Goal: Task Accomplishment & Management: Complete application form

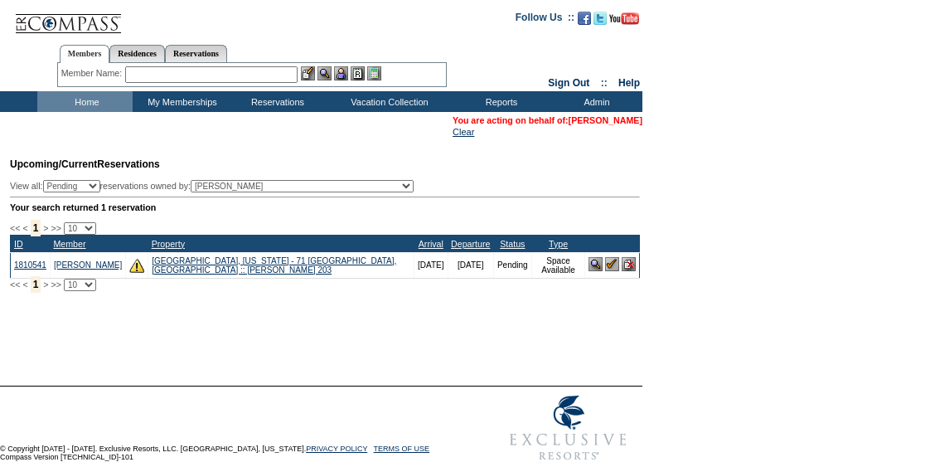
click at [610, 120] on link "[PERSON_NAME]" at bounding box center [606, 120] width 74 height 10
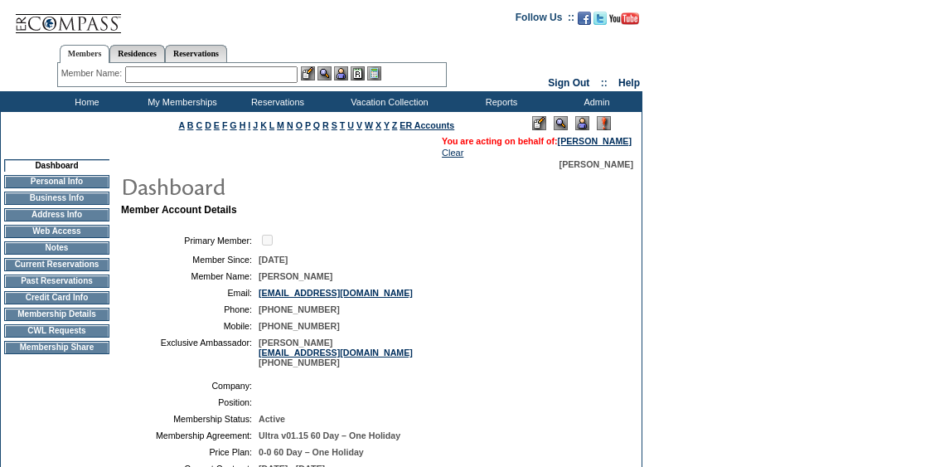
scroll to position [101, 0]
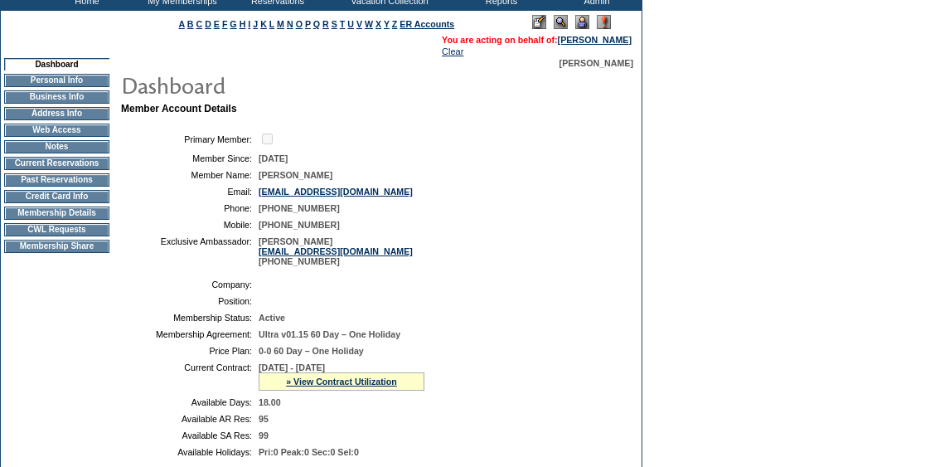
click at [70, 235] on td "CWL Requests" at bounding box center [56, 229] width 105 height 13
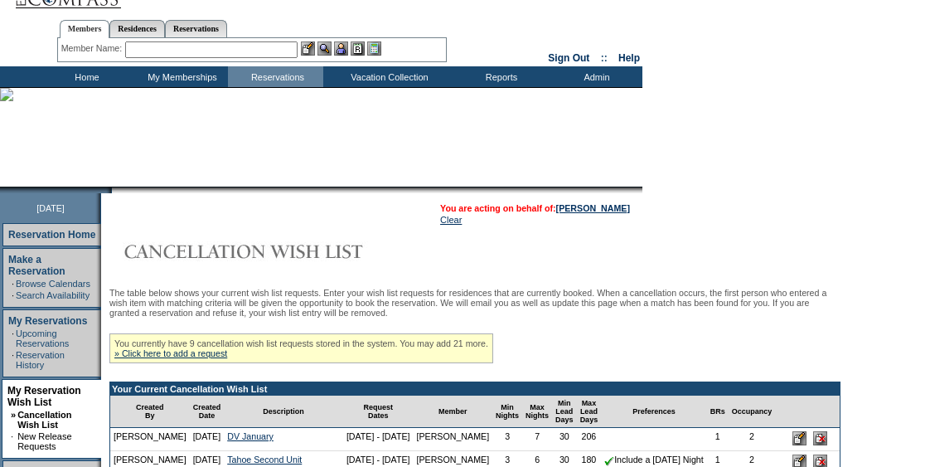
scroll to position [26, 0]
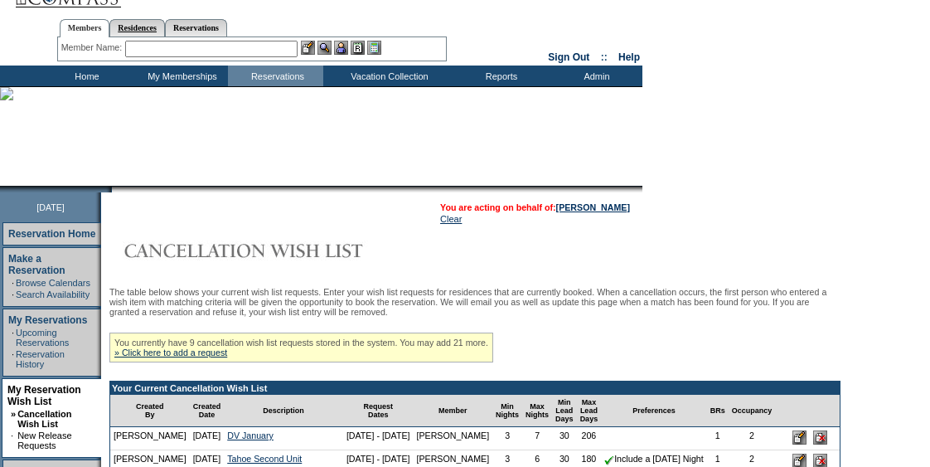
click at [148, 27] on link "Residences" at bounding box center [137, 27] width 56 height 17
click at [199, 50] on input "text" at bounding box center [269, 49] width 206 height 17
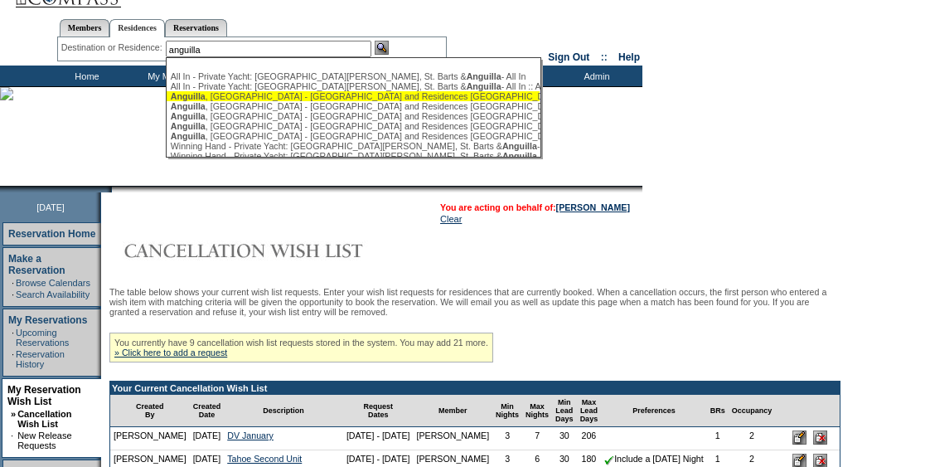
click at [240, 95] on div "Anguilla , British West Indies - Four Seasons Resort and Residences Anguilla" at bounding box center [353, 96] width 365 height 10
type input "Anguilla, British West Indies - Four Seasons Resort and Residences Anguilla"
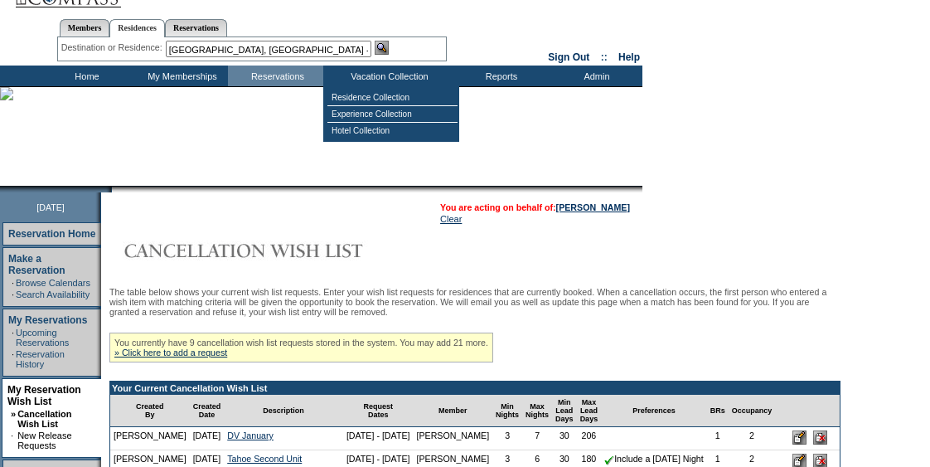
click at [390, 39] on div "Member Name: Destination or Residence: Anguilla, British West Indies - Four Sea…" at bounding box center [252, 49] width 390 height 24
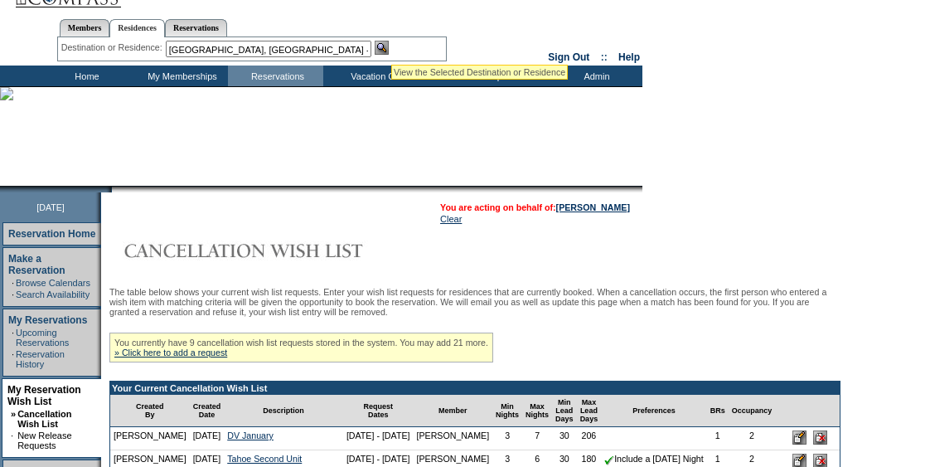
click at [389, 46] on img at bounding box center [382, 48] width 14 height 14
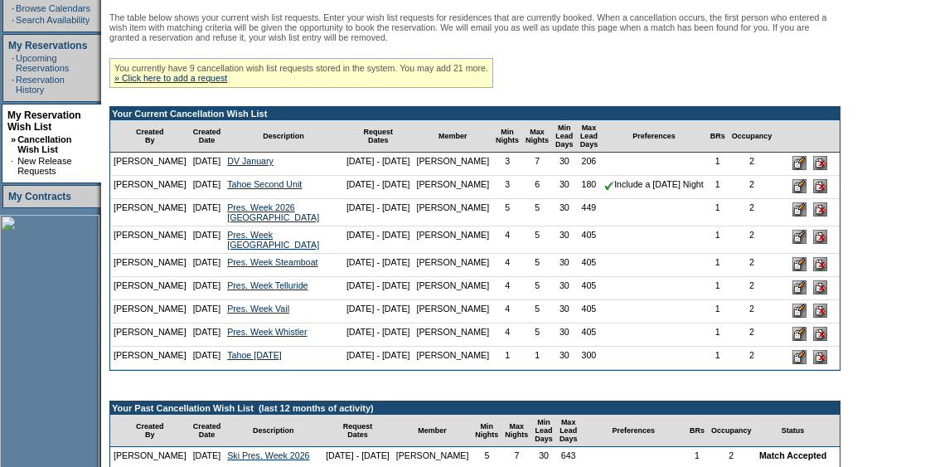
scroll to position [302, 0]
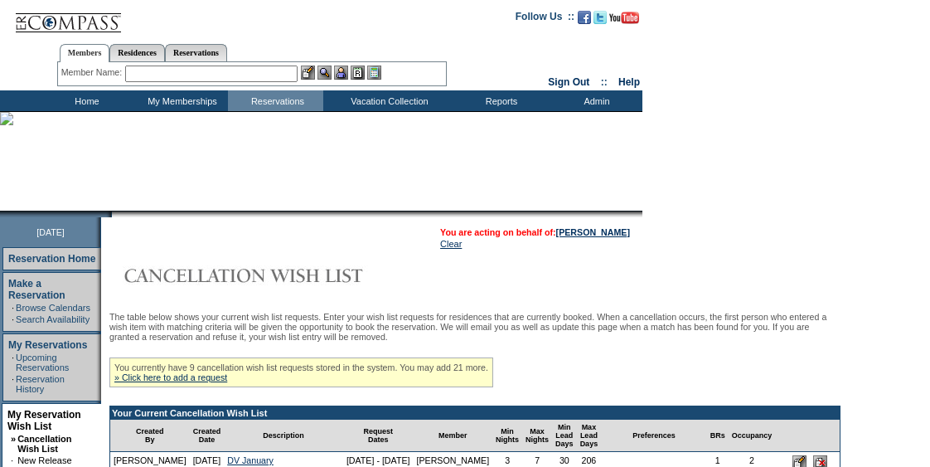
scroll to position [52, 0]
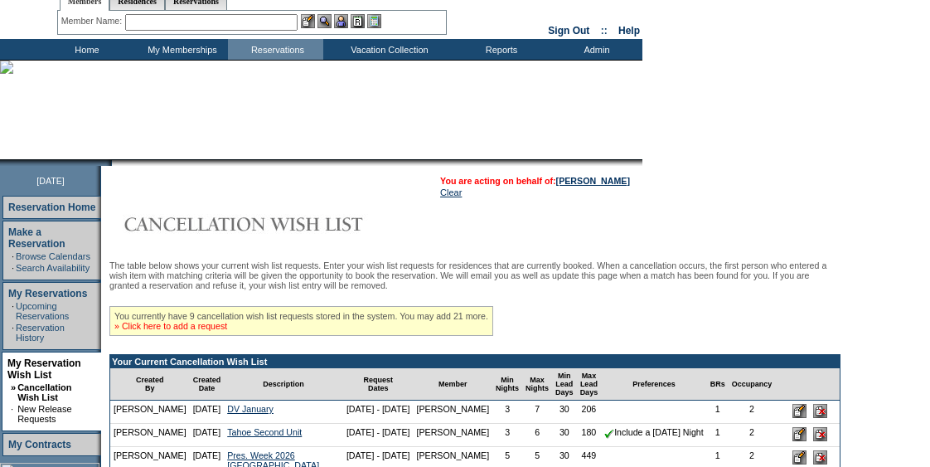
click at [212, 325] on link "» Click here to add a request" at bounding box center [170, 326] width 113 height 10
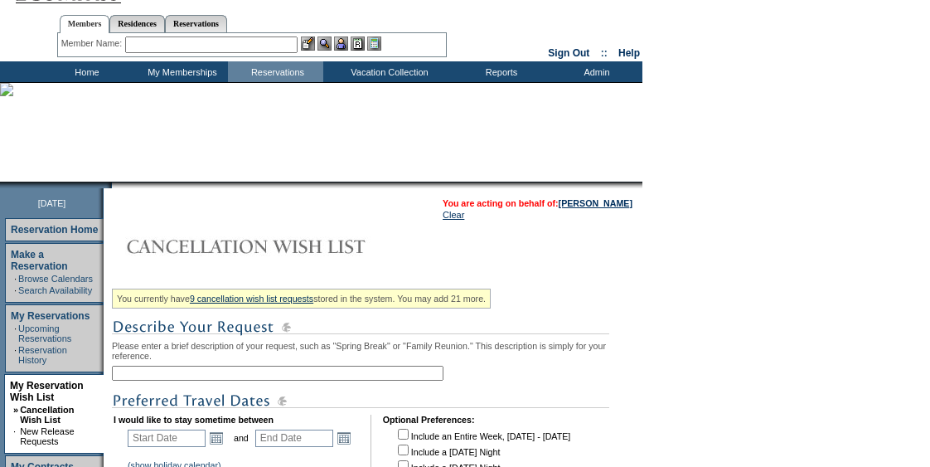
scroll to position [33, 0]
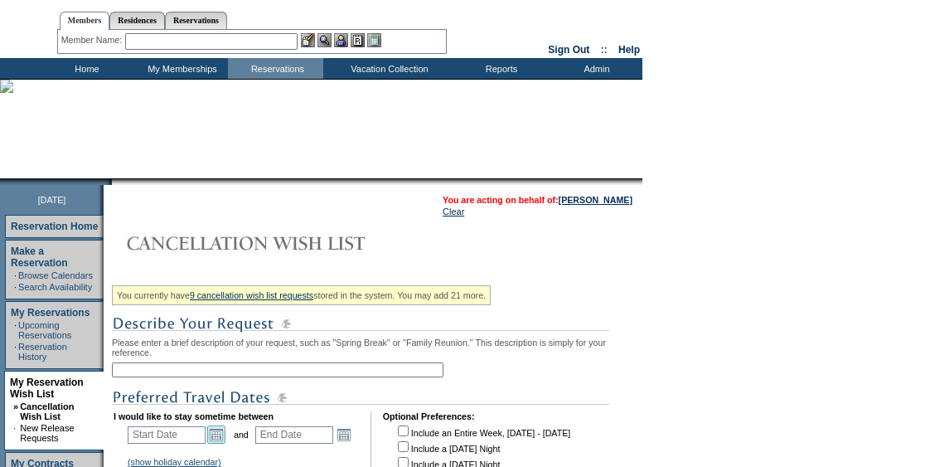
click at [221, 437] on link "Open the calendar popup." at bounding box center [216, 434] width 18 height 18
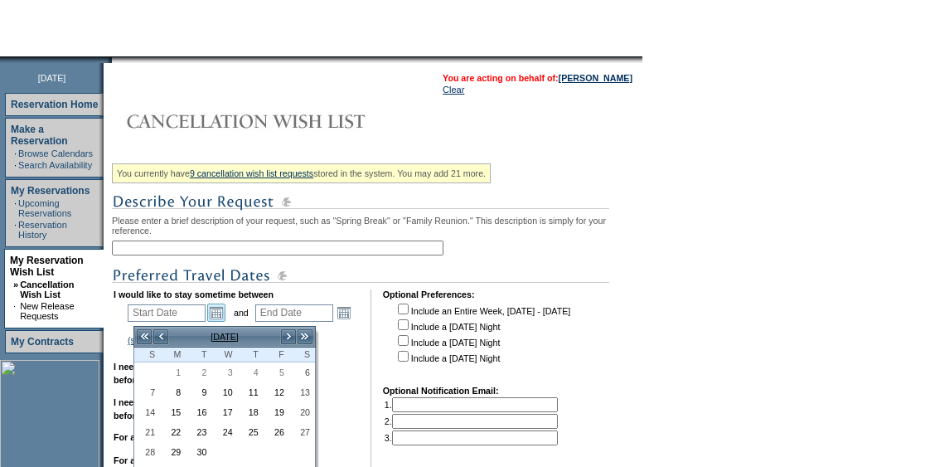
scroll to position [157, 0]
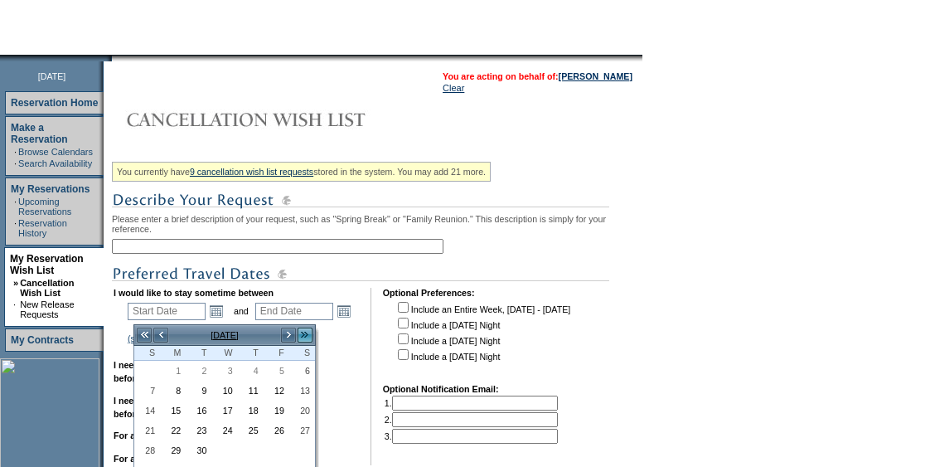
click at [303, 340] on link ">>" at bounding box center [305, 335] width 17 height 17
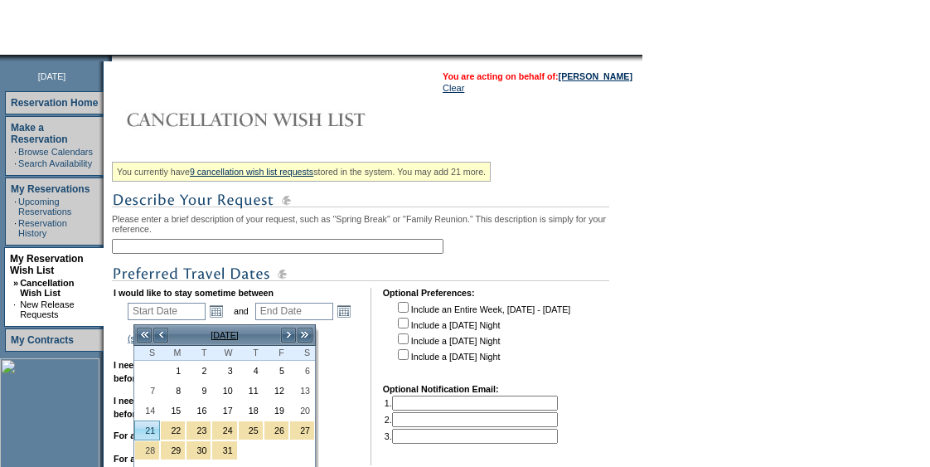
click at [144, 429] on link "21" at bounding box center [147, 430] width 24 height 18
type input "2025-12-21"
type input "2025-12-22"
type input "12/21/2025"
type input "12/22/2025"
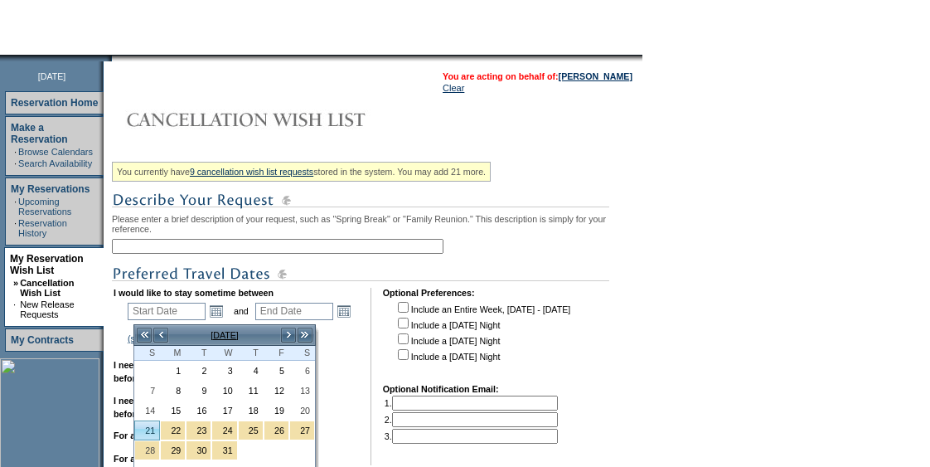
type input "111"
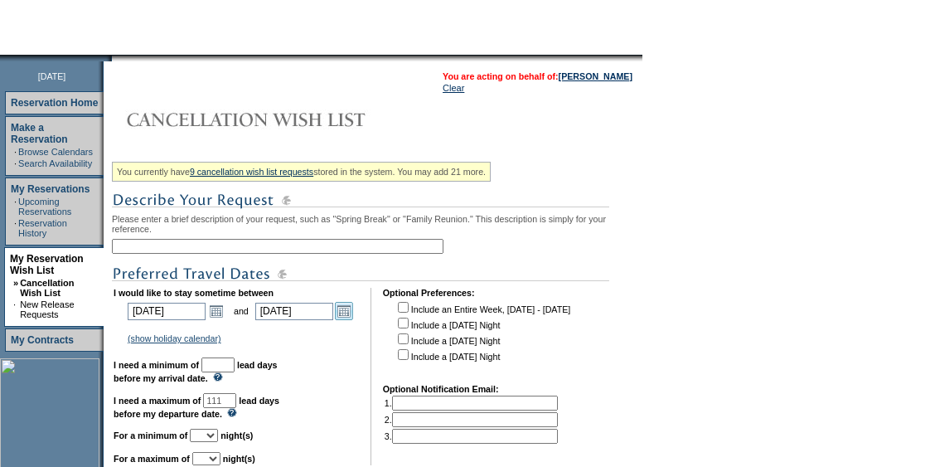
click at [353, 320] on link "Open the calendar popup." at bounding box center [344, 311] width 18 height 18
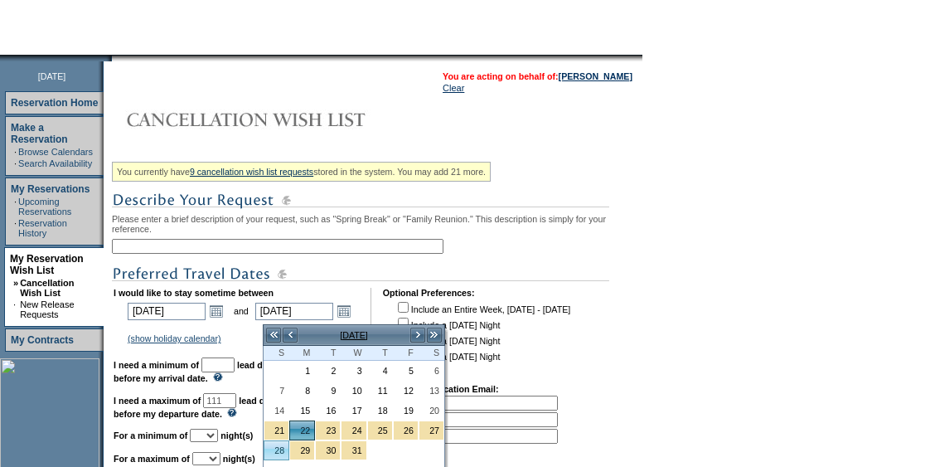
click at [279, 446] on link "28" at bounding box center [276, 450] width 24 height 18
type input "2025-12-28"
type input "12/28/2025"
type input "117"
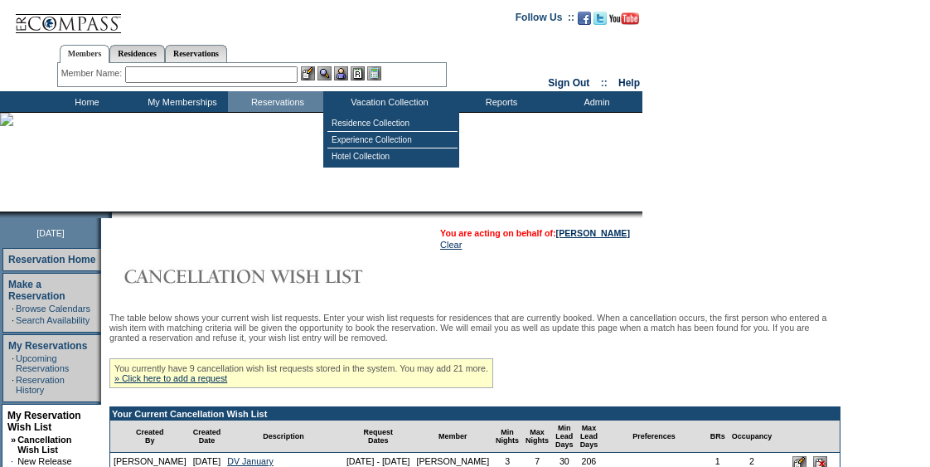
scroll to position [72, 0]
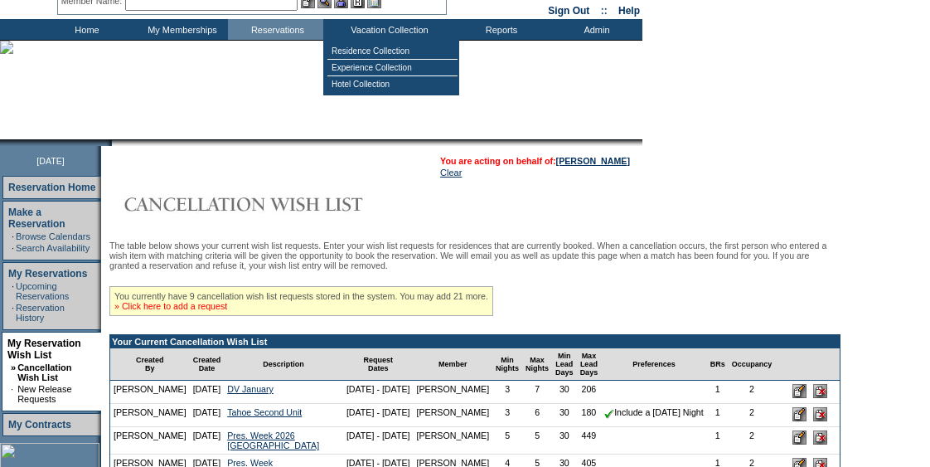
click at [211, 311] on link "» Click here to add a request" at bounding box center [170, 306] width 113 height 10
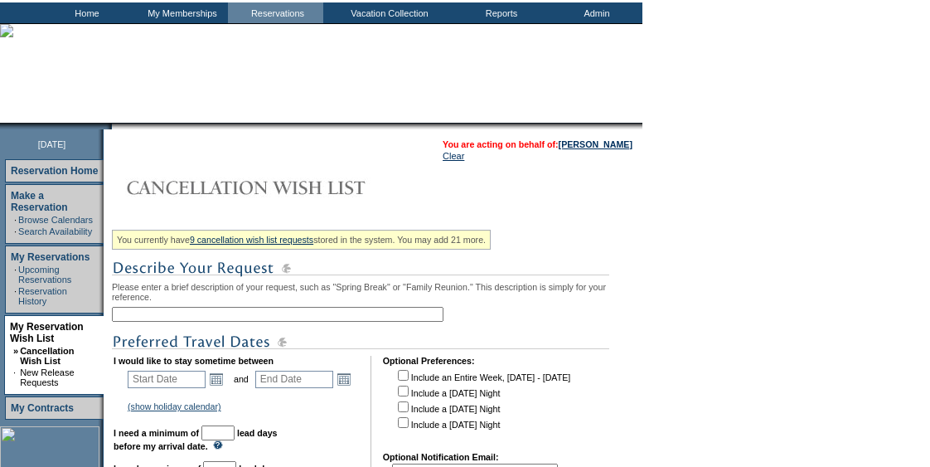
scroll to position [90, 0]
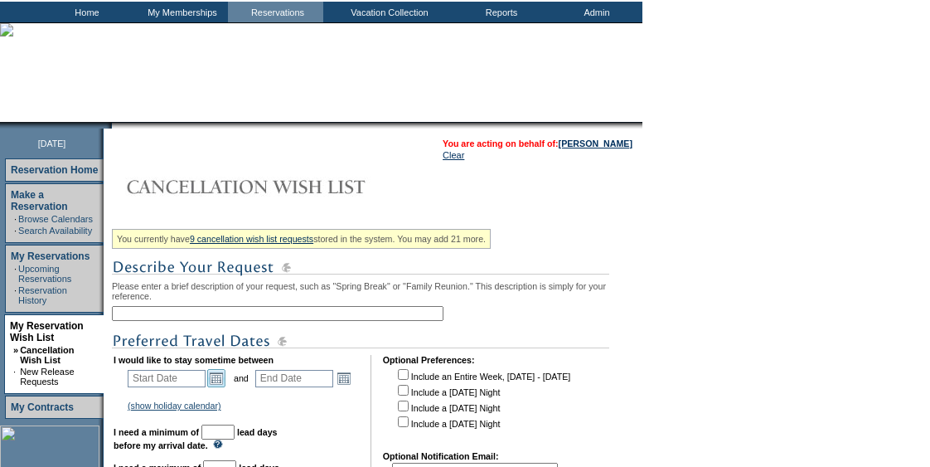
click at [225, 384] on link "Open the calendar popup." at bounding box center [216, 378] width 18 height 18
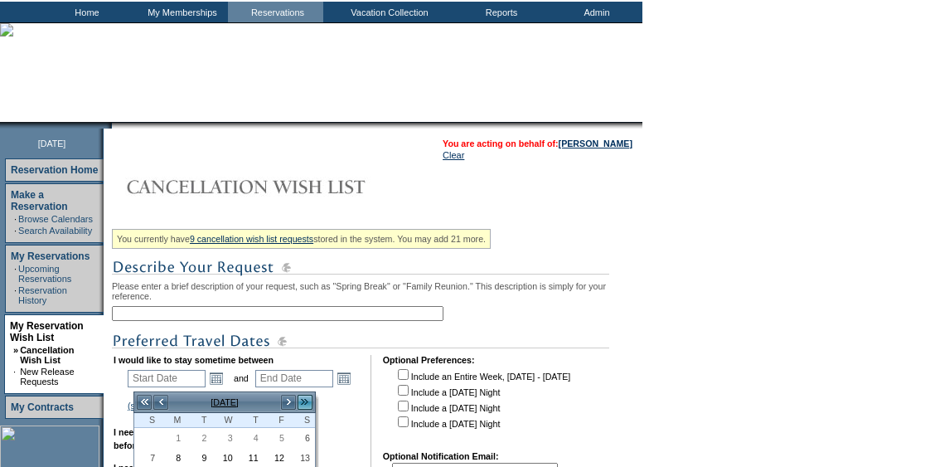
click at [308, 400] on link ">>" at bounding box center [305, 402] width 17 height 17
click at [307, 399] on link ">>" at bounding box center [305, 402] width 17 height 17
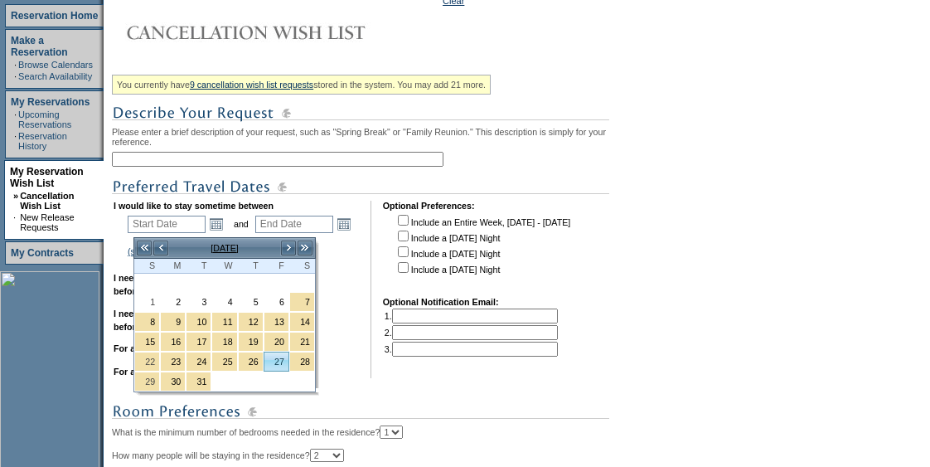
click at [274, 356] on link "27" at bounding box center [276, 361] width 24 height 18
type input "[DATE]"
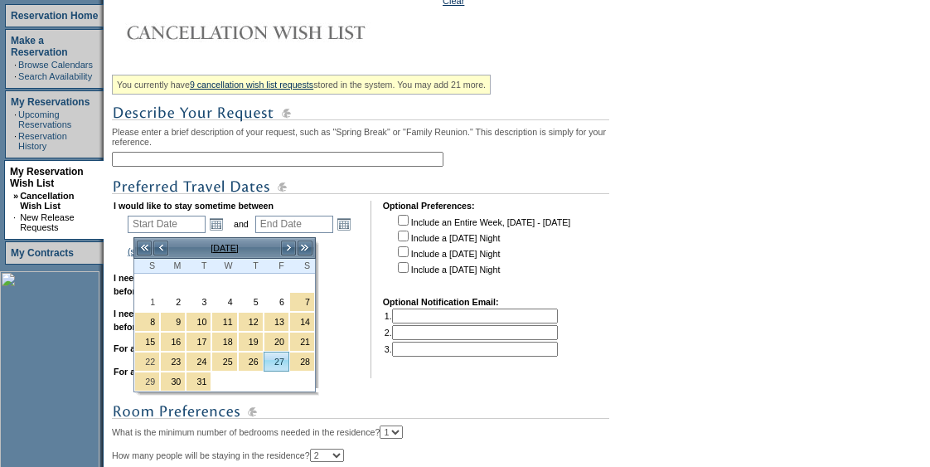
type input "207"
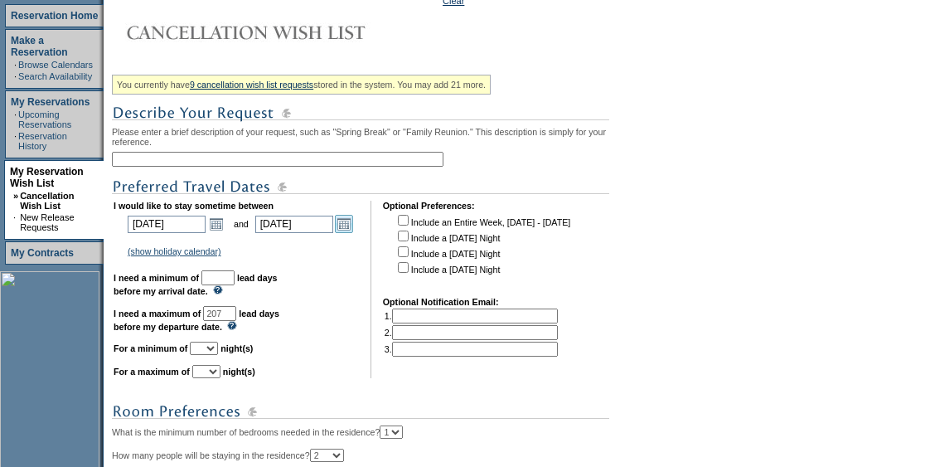
click at [353, 230] on link "Open the calendar popup." at bounding box center [344, 224] width 18 height 18
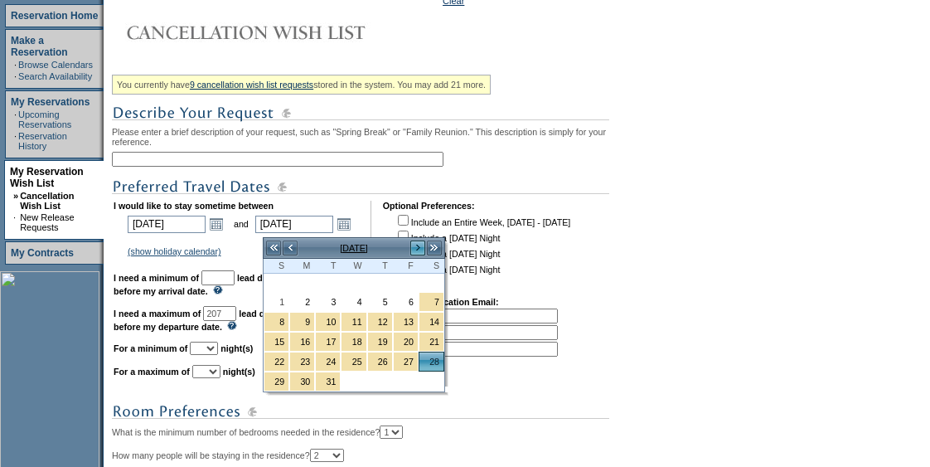
click at [424, 245] on link ">" at bounding box center [418, 248] width 17 height 17
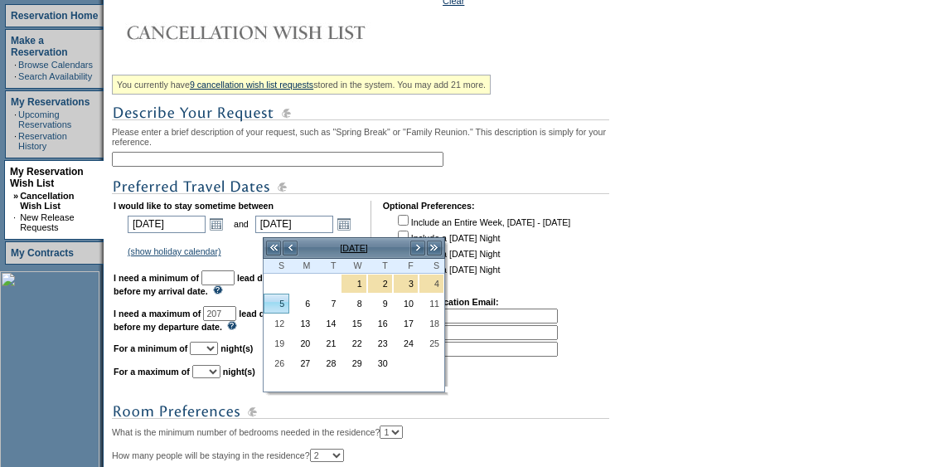
click at [275, 305] on link "5" at bounding box center [276, 303] width 24 height 18
type input "2026-04-05"
type input "4/5/2026"
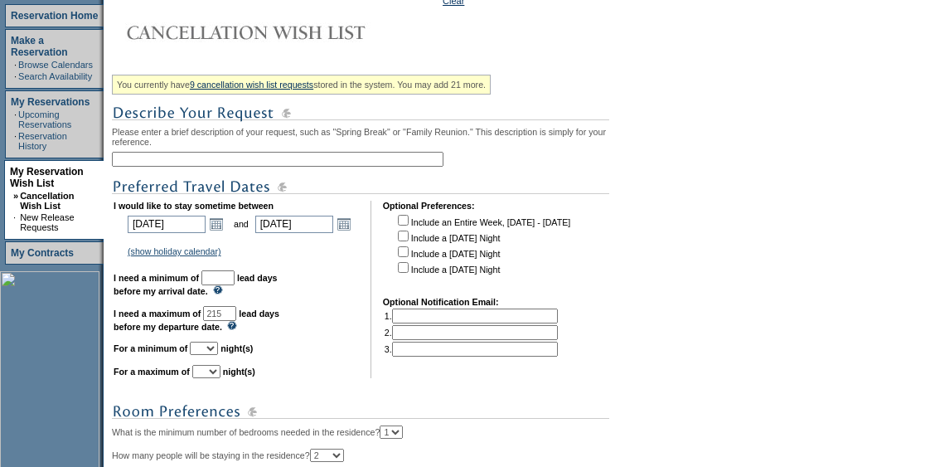
click at [236, 318] on input "215" at bounding box center [219, 313] width 33 height 15
type input "180"
click at [235, 278] on input "text" at bounding box center [217, 277] width 33 height 15
type input "30"
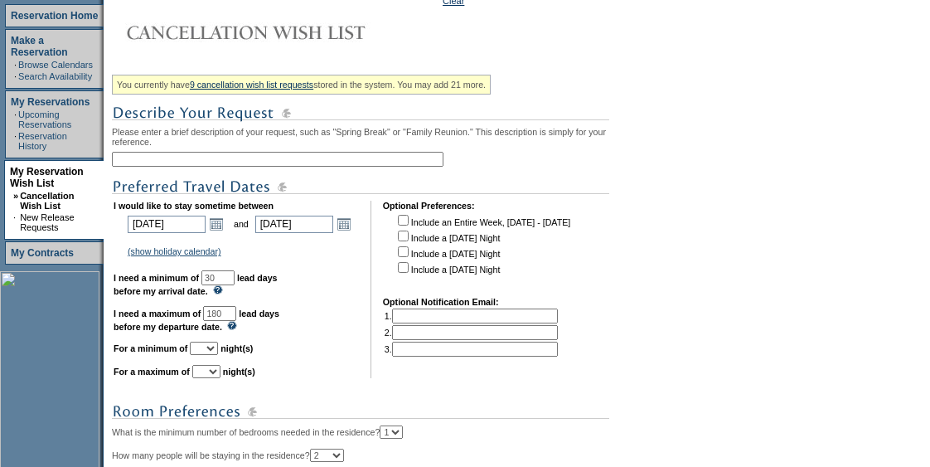
click at [218, 355] on select "1 2 3 4 5 6 7 8 9 10 11 12 13 14" at bounding box center [204, 348] width 28 height 13
select select "6"
click at [210, 350] on select "1 2 3 4 5 6 7 8 9 10 11 12 13 14" at bounding box center [204, 348] width 28 height 13
click at [221, 378] on select "1 2 3 4 5 6 7 8 9 10 11 12 13 14" at bounding box center [206, 371] width 28 height 13
select select "7"
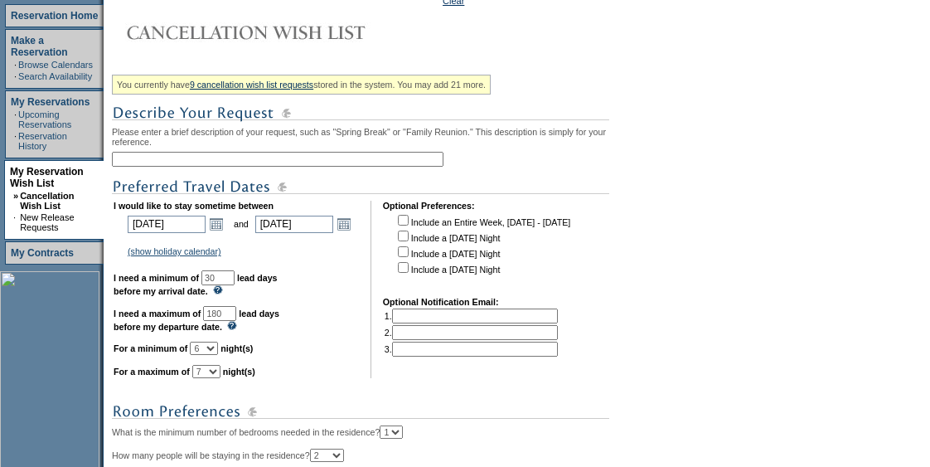
click at [212, 373] on select "1 2 3 4 5 6 7 8 9 10 11 12 13 14" at bounding box center [206, 371] width 28 height 13
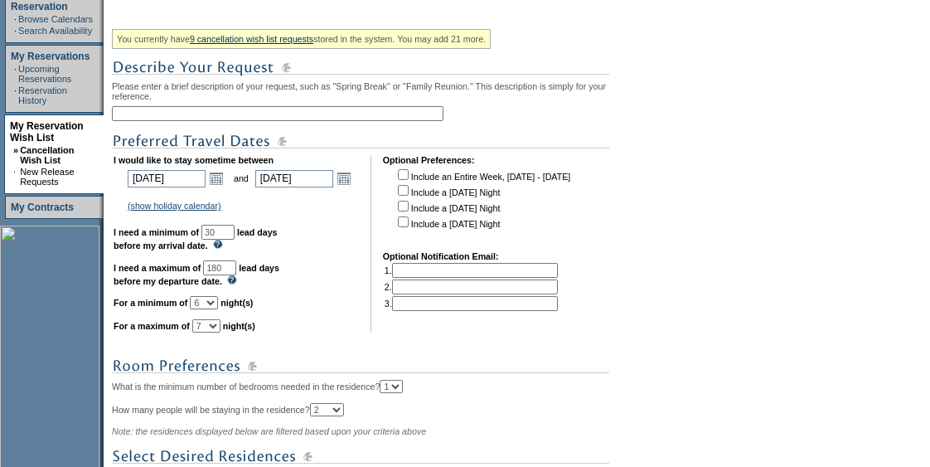
scroll to position [291, 0]
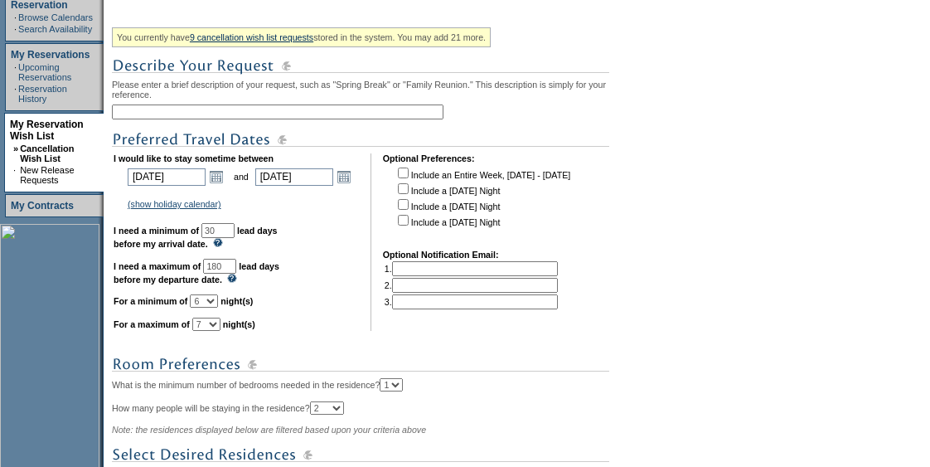
click at [187, 107] on input "text" at bounding box center [278, 111] width 332 height 15
type input "Spring Break"
click at [216, 304] on select "1 2 3 4 5 6 7 8 9 10 11 12 13 14" at bounding box center [204, 300] width 28 height 13
select select "4"
click at [210, 302] on select "1 2 3 4 5 6 7 8 9 10 11 12 13 14" at bounding box center [204, 300] width 28 height 13
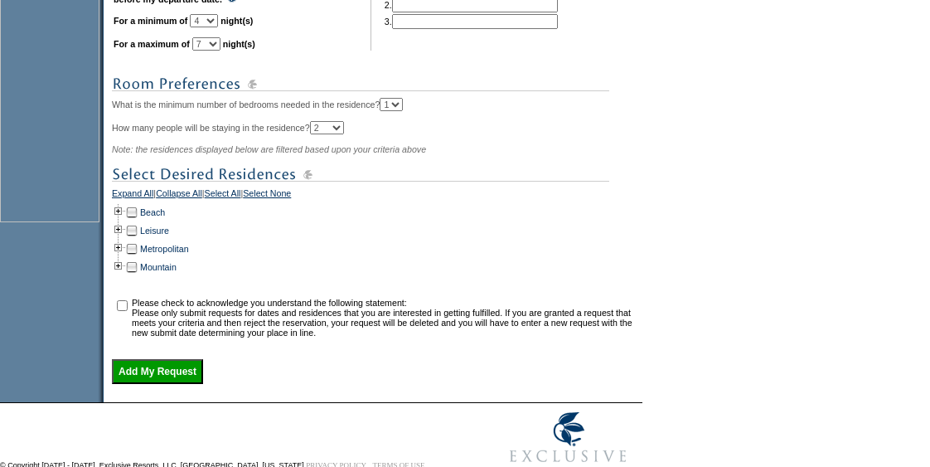
click at [359, 185] on img at bounding box center [360, 174] width 497 height 21
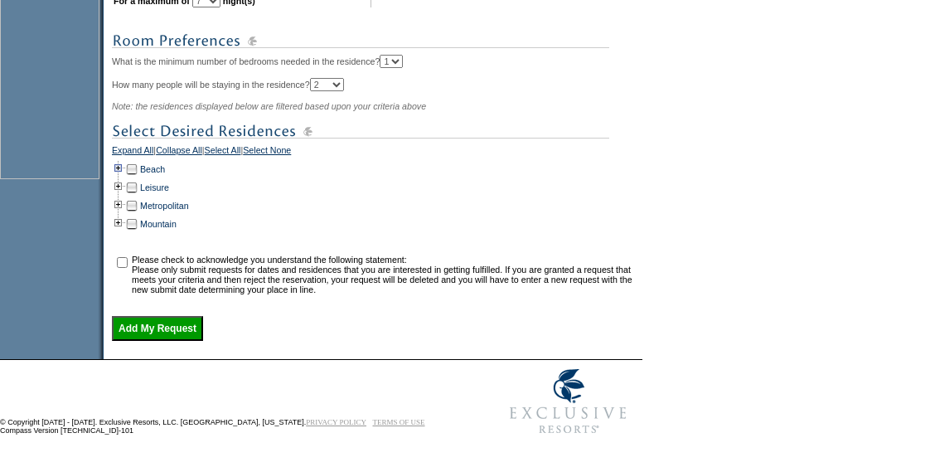
click at [124, 167] on td at bounding box center [118, 169] width 13 height 18
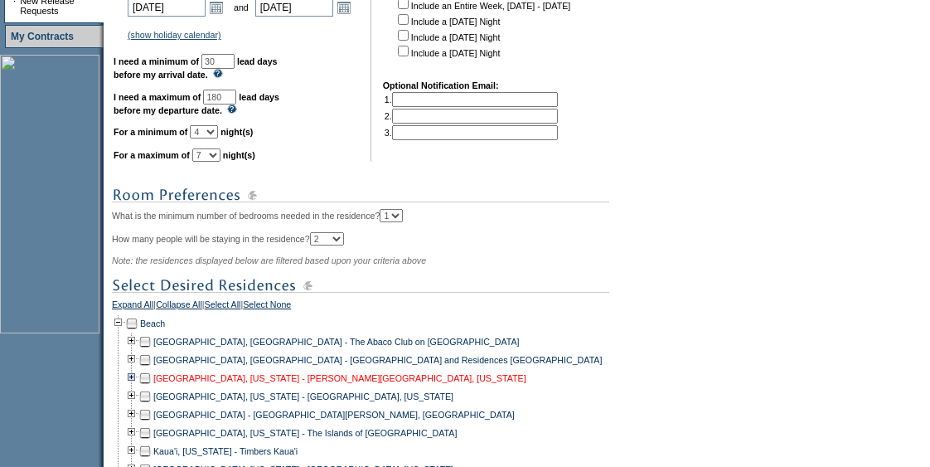
scroll to position [461, 0]
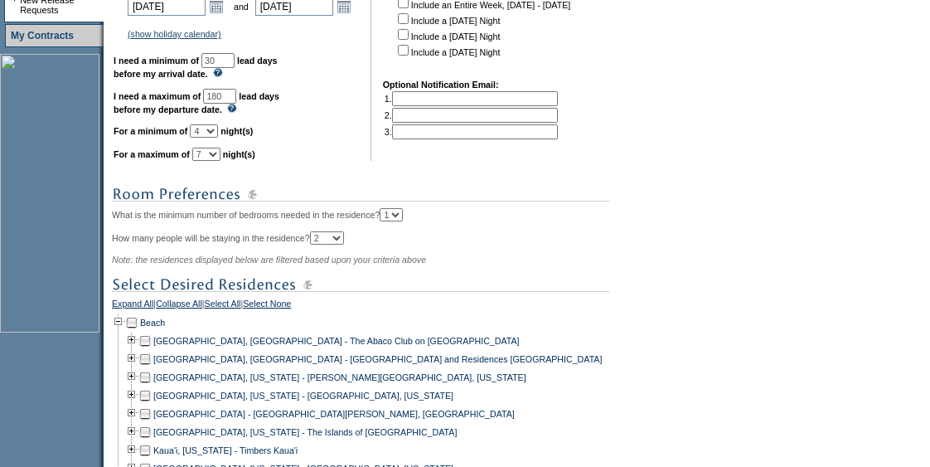
click at [148, 368] on td at bounding box center [144, 359] width 13 height 18
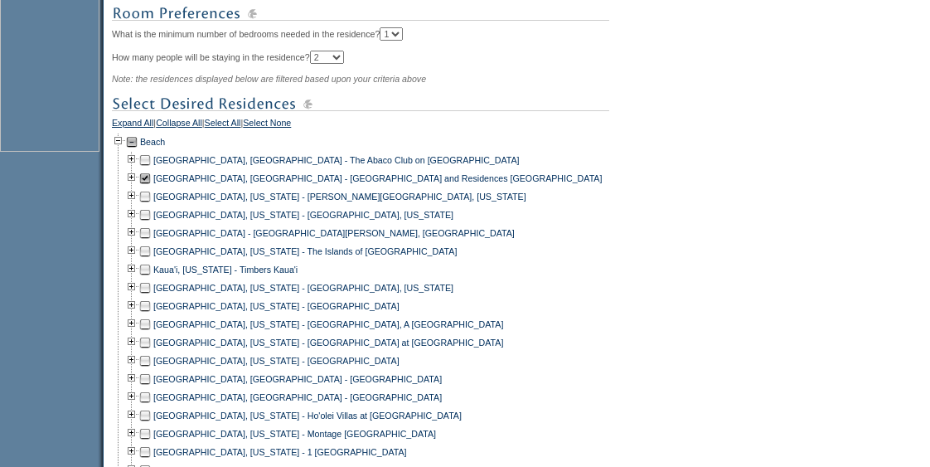
scroll to position [642, 0]
click at [152, 238] on td at bounding box center [144, 232] width 13 height 18
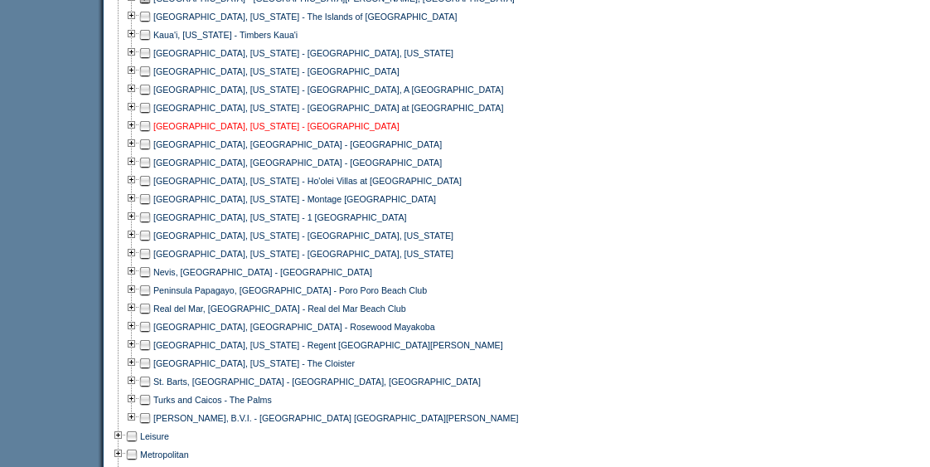
scroll to position [877, 0]
click at [138, 280] on td at bounding box center [131, 271] width 13 height 18
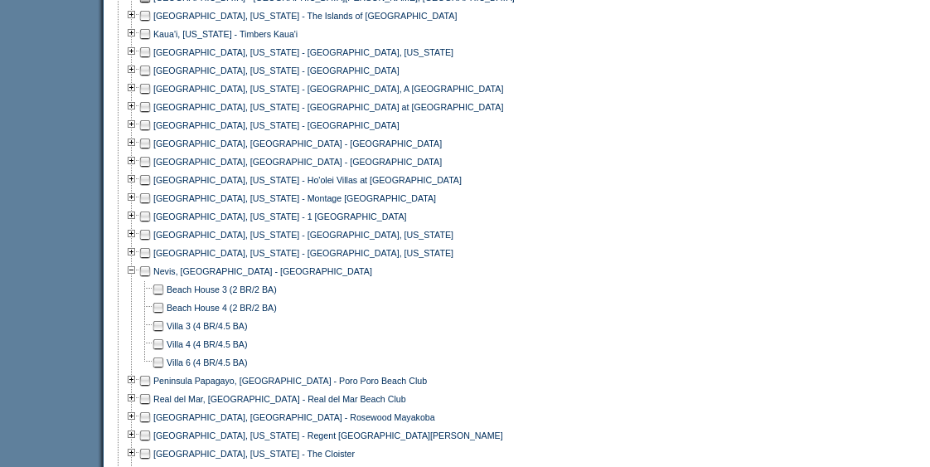
click at [152, 335] on td at bounding box center [144, 326] width 13 height 18
click at [165, 335] on td at bounding box center [158, 326] width 13 height 18
click at [164, 353] on td at bounding box center [158, 344] width 13 height 18
click at [162, 371] on td at bounding box center [158, 362] width 13 height 18
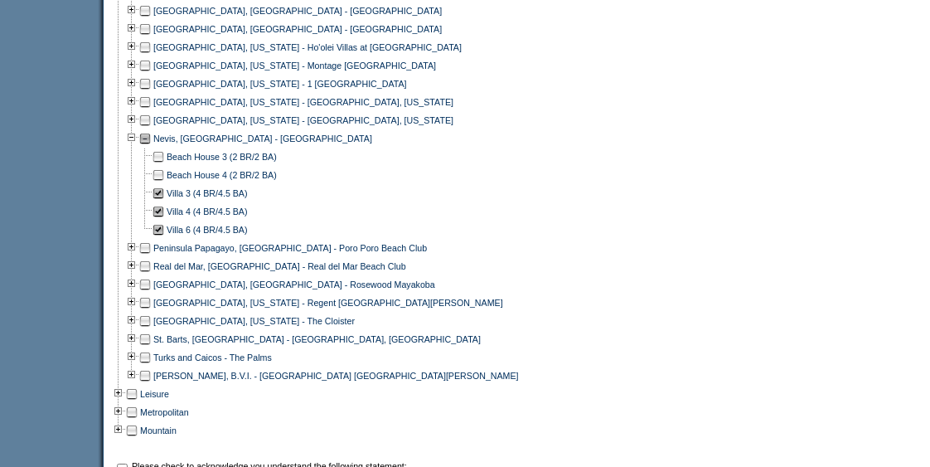
scroll to position [1016, 0]
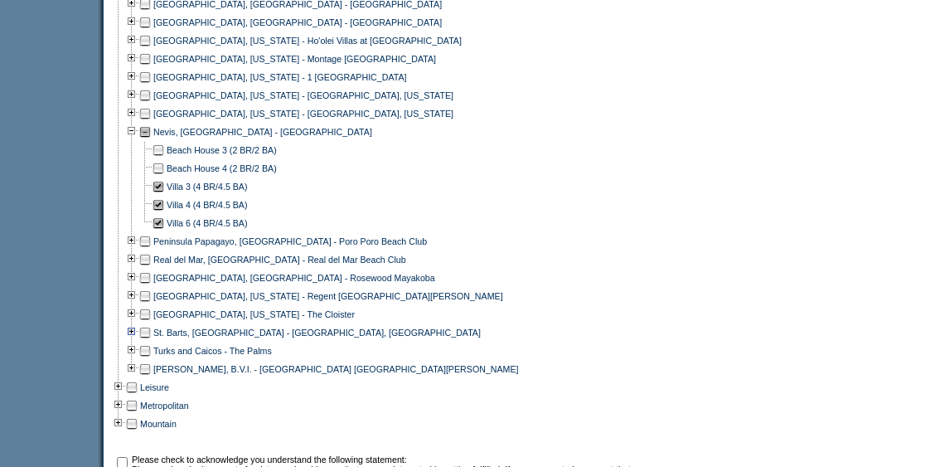
click at [138, 339] on td at bounding box center [131, 332] width 13 height 18
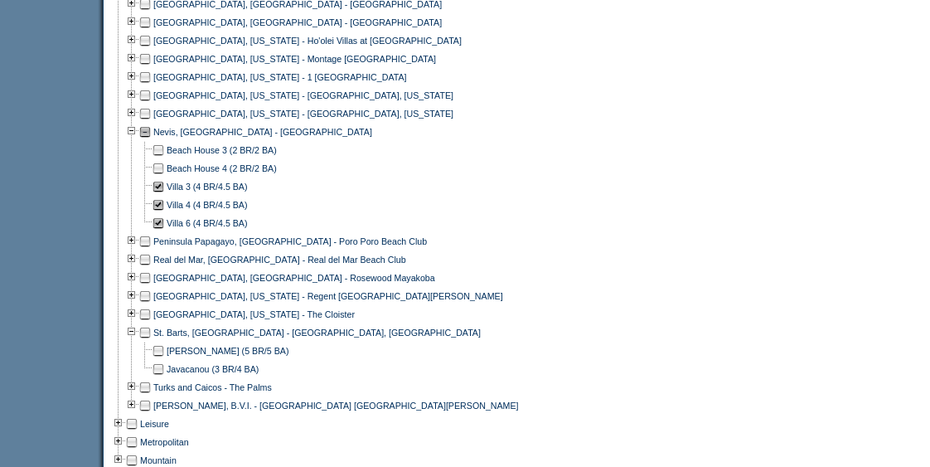
click at [152, 342] on td at bounding box center [144, 332] width 13 height 18
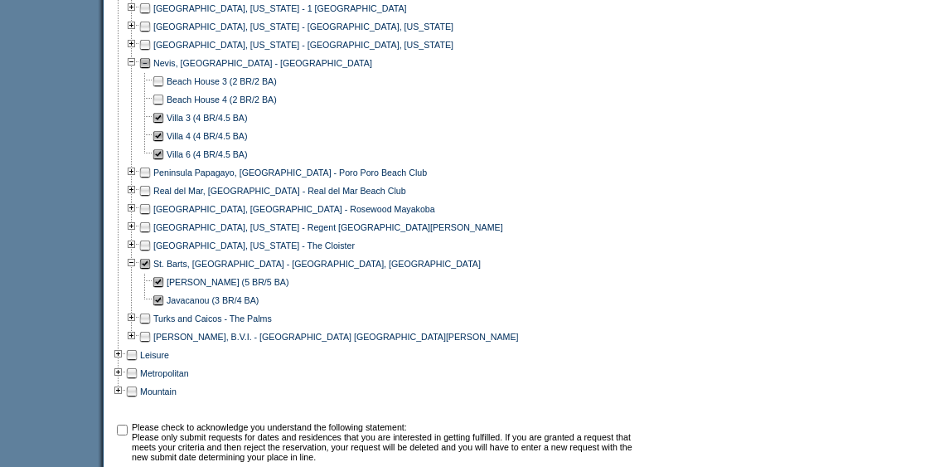
scroll to position [1086, 0]
click at [152, 345] on td at bounding box center [144, 336] width 13 height 18
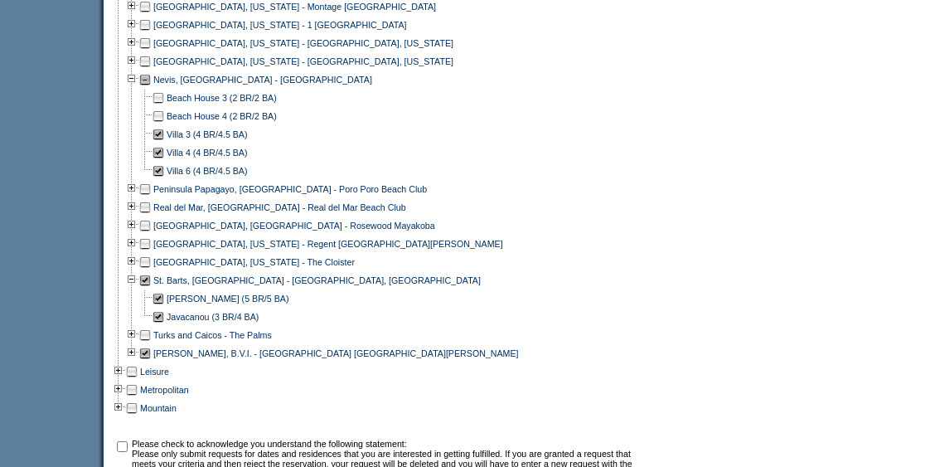
scroll to position [1074, 0]
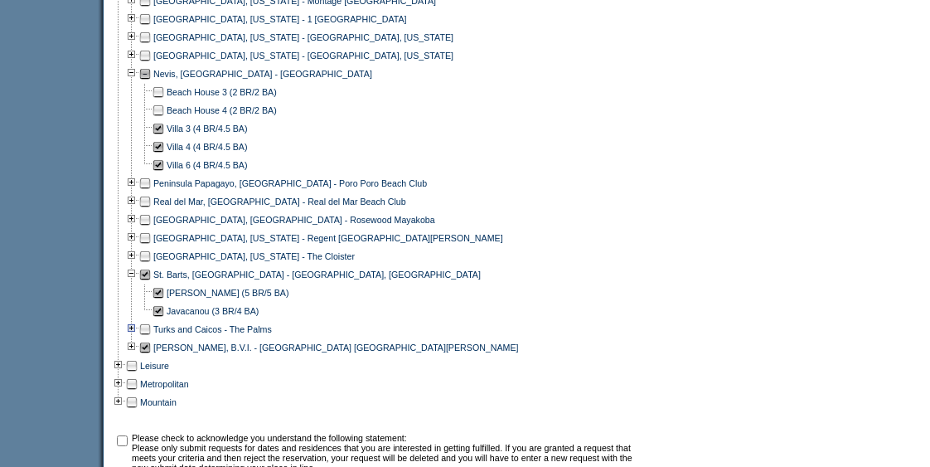
click at [133, 337] on td at bounding box center [131, 329] width 13 height 18
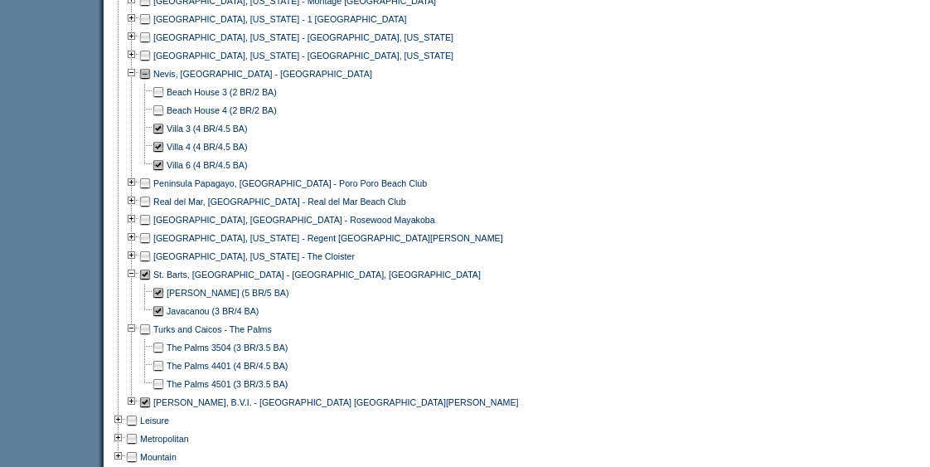
click at [151, 338] on td at bounding box center [144, 329] width 13 height 18
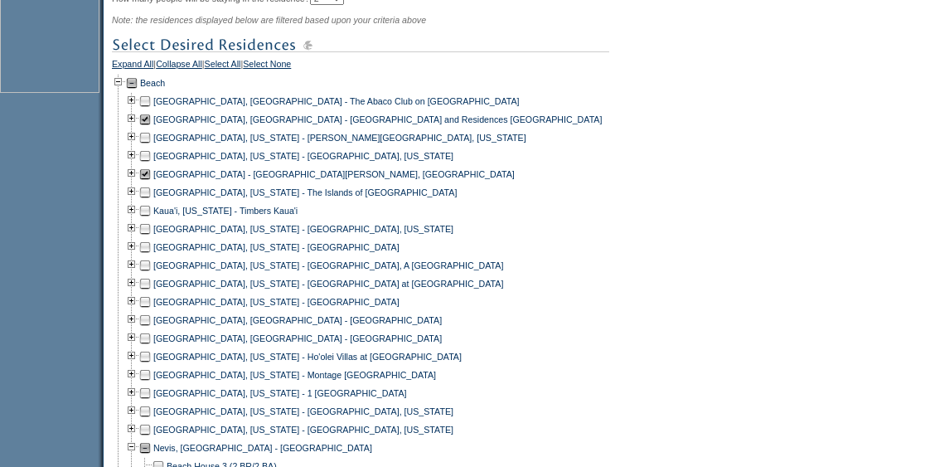
scroll to position [701, 0]
click at [138, 109] on td at bounding box center [131, 100] width 13 height 18
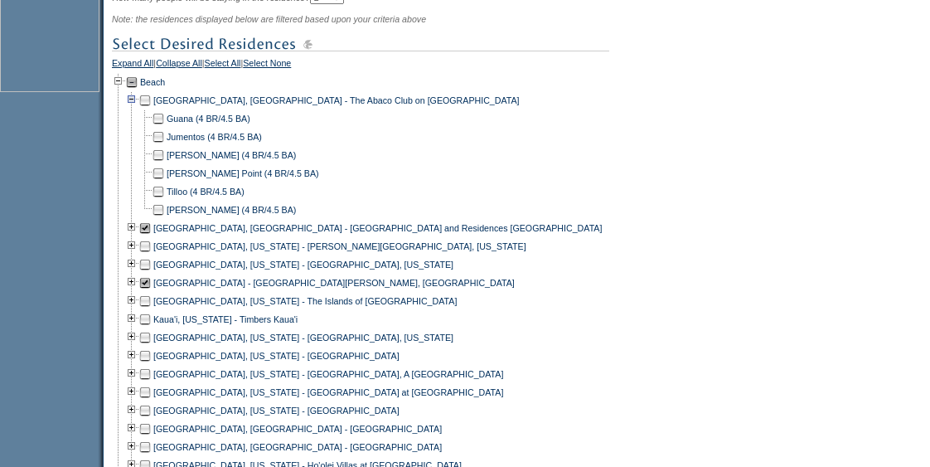
click at [136, 109] on td at bounding box center [131, 100] width 13 height 18
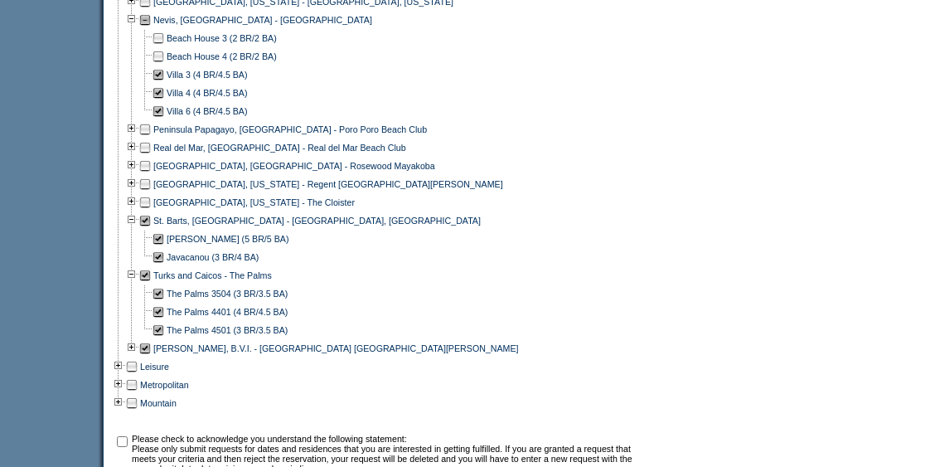
scroll to position [1143, 0]
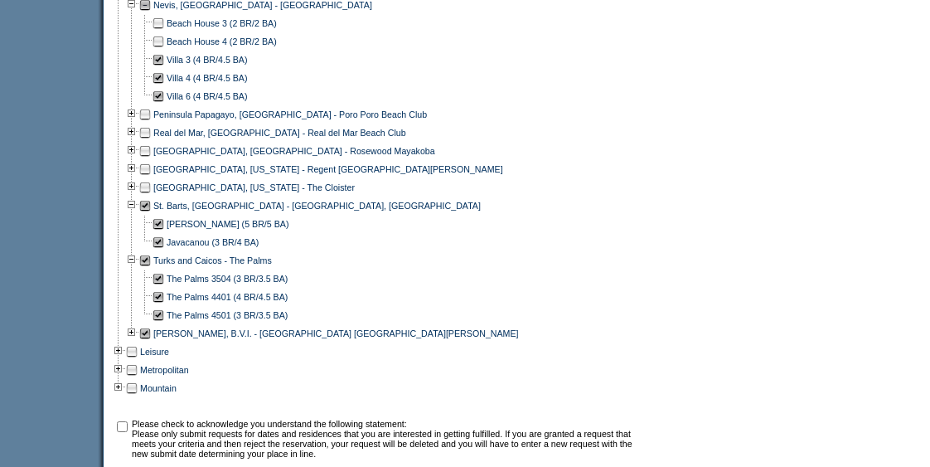
click at [149, 269] on td at bounding box center [144, 260] width 13 height 18
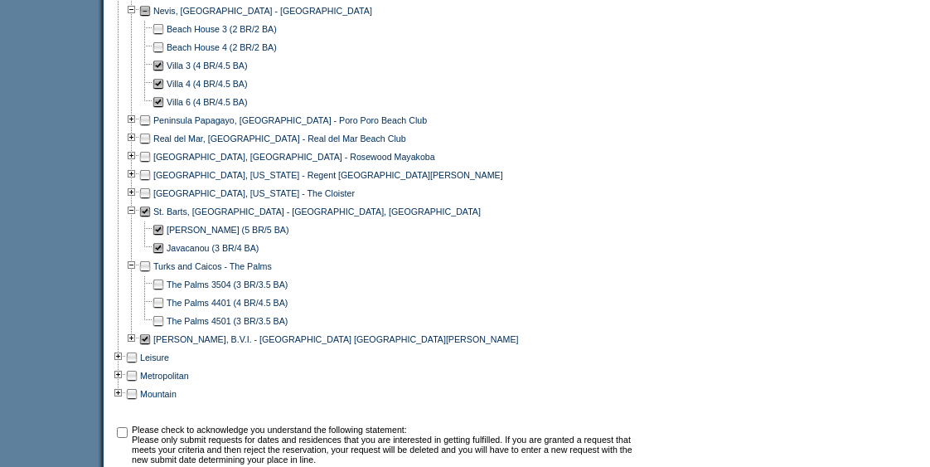
scroll to position [1138, 0]
click at [137, 274] on td at bounding box center [131, 265] width 13 height 18
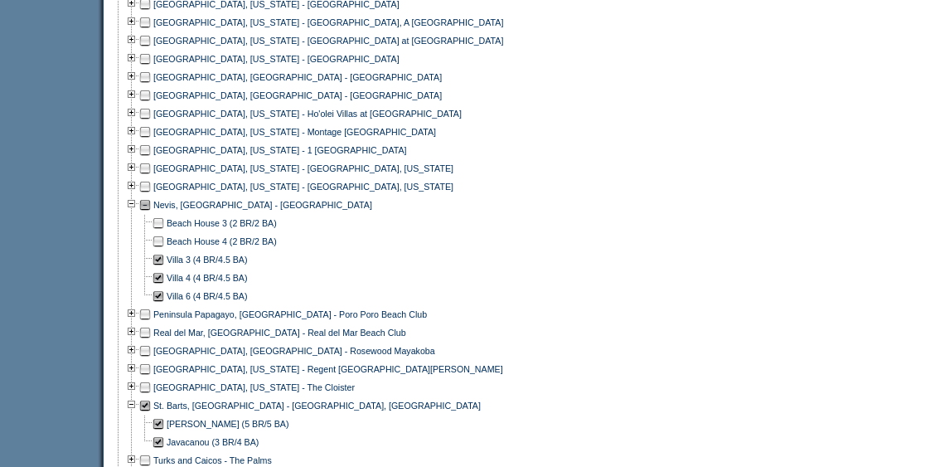
scroll to position [978, 0]
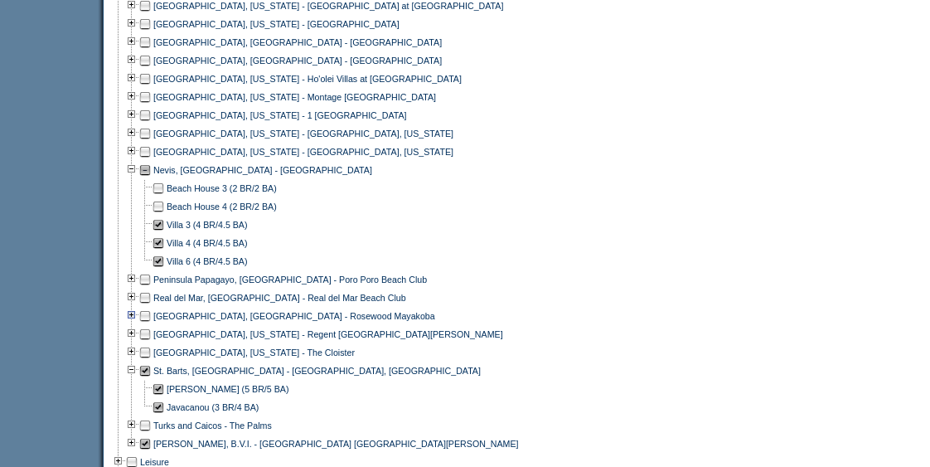
click at [138, 325] on td at bounding box center [131, 316] width 13 height 18
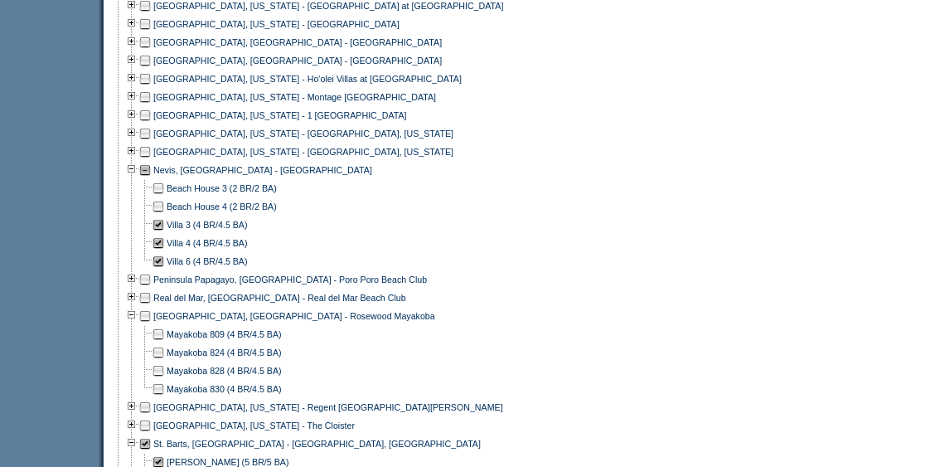
click at [138, 325] on td at bounding box center [131, 316] width 13 height 18
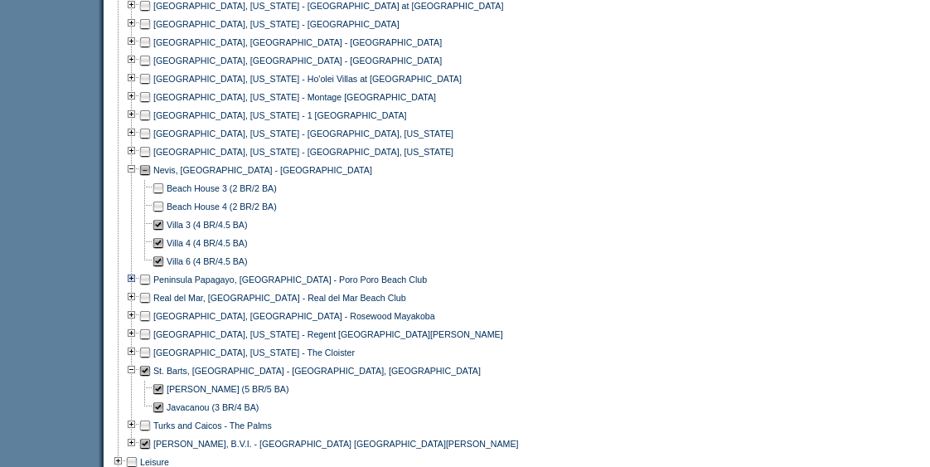
click at [138, 288] on td at bounding box center [131, 279] width 13 height 18
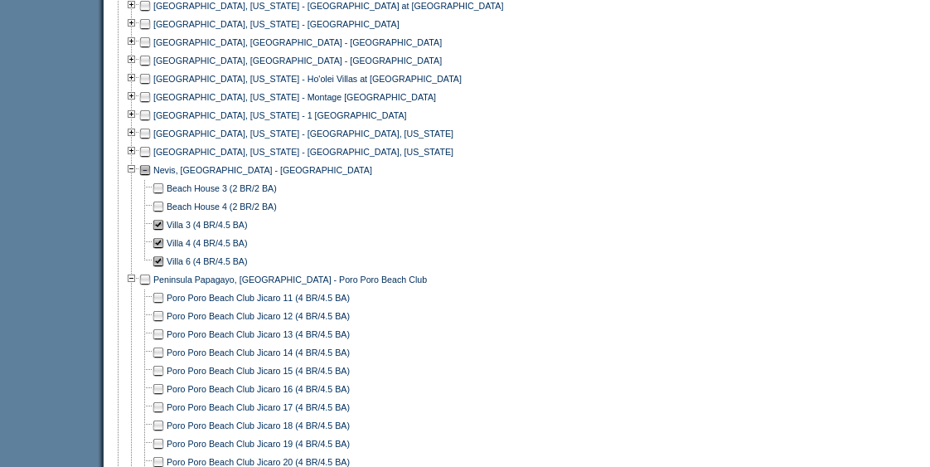
click at [150, 288] on td at bounding box center [144, 279] width 13 height 18
click at [135, 288] on td at bounding box center [131, 279] width 13 height 18
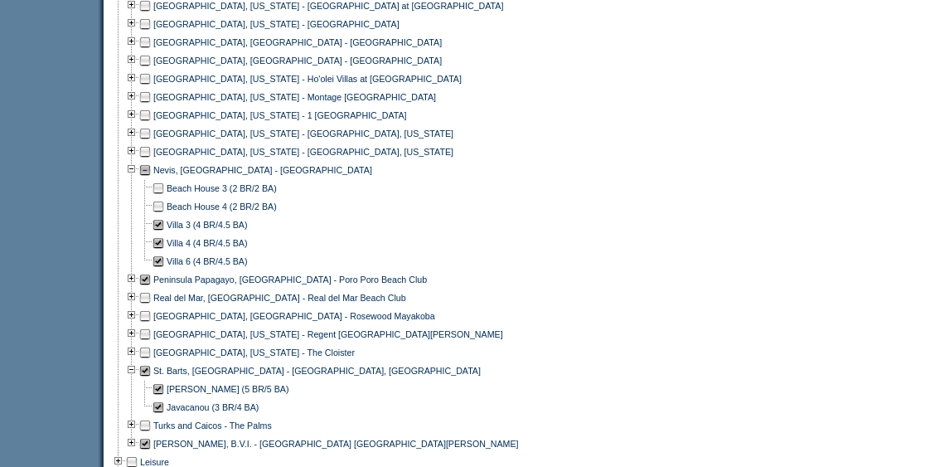
scroll to position [1020, 0]
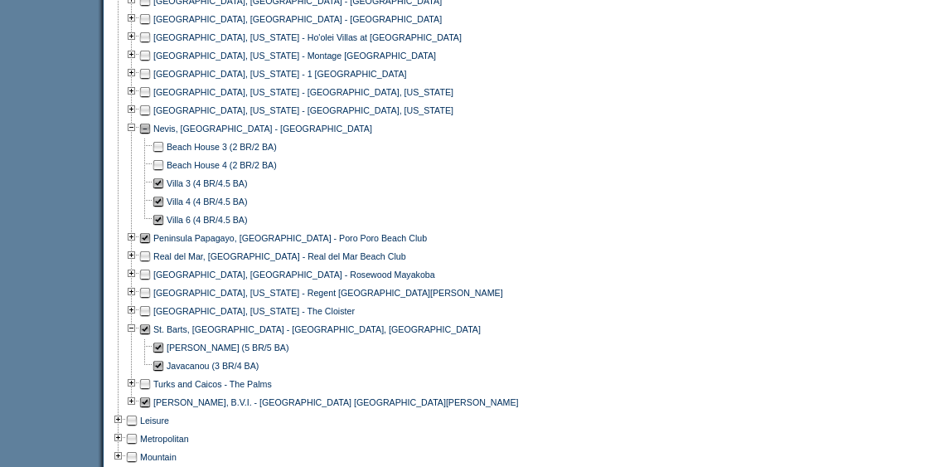
click at [152, 283] on td at bounding box center [144, 274] width 13 height 18
click at [137, 284] on td at bounding box center [131, 274] width 13 height 18
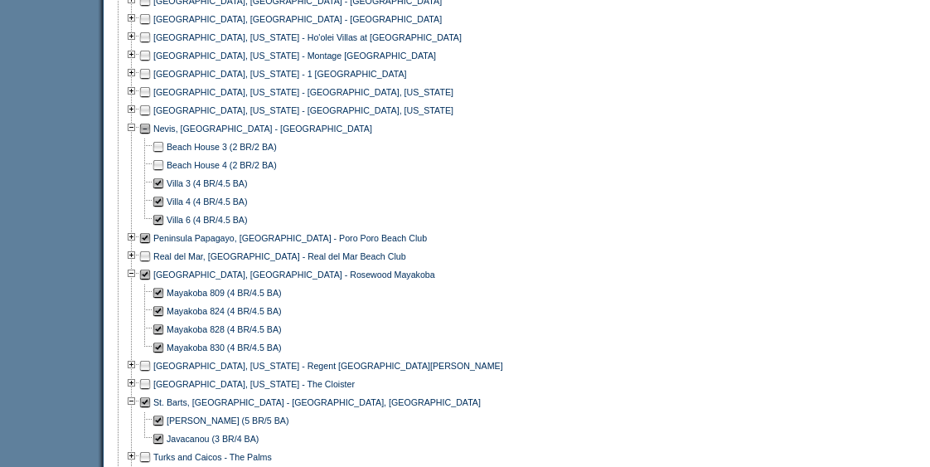
click at [137, 284] on td at bounding box center [131, 274] width 13 height 18
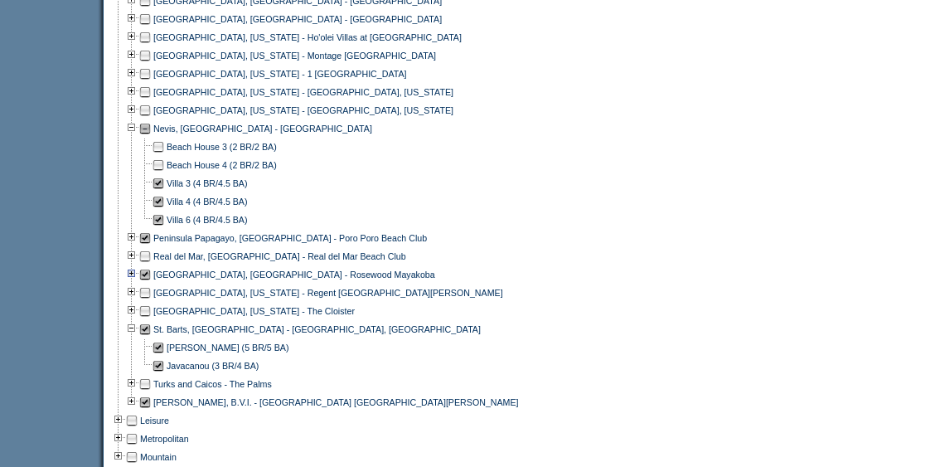
click at [138, 284] on td at bounding box center [131, 274] width 13 height 18
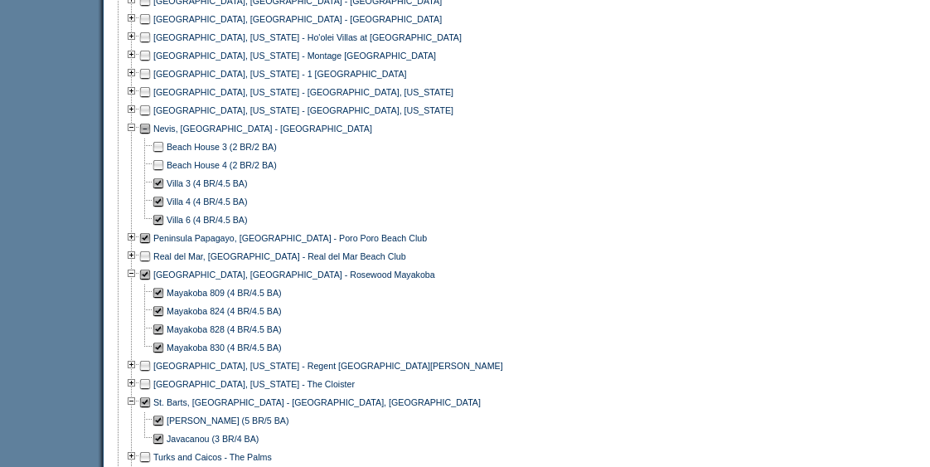
click at [516, 352] on div "Mayakoba 830 (4 BR/4.5 BA)" at bounding box center [375, 347] width 526 height 18
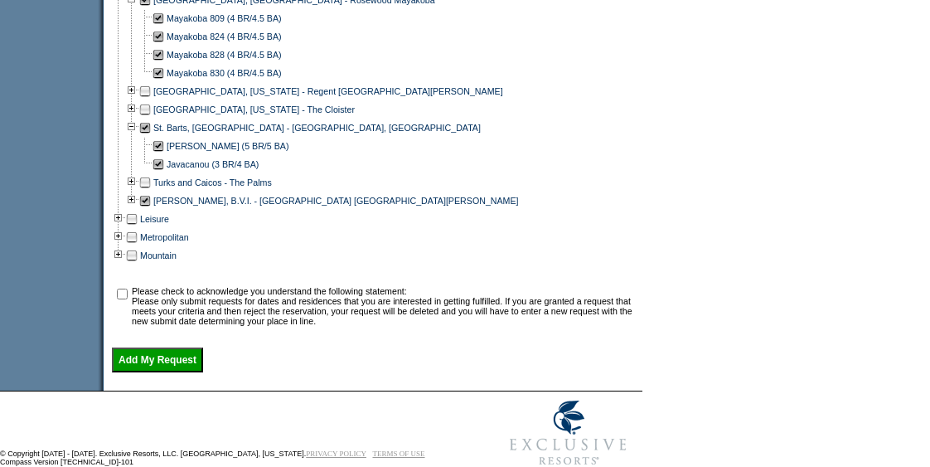
scroll to position [1296, 0]
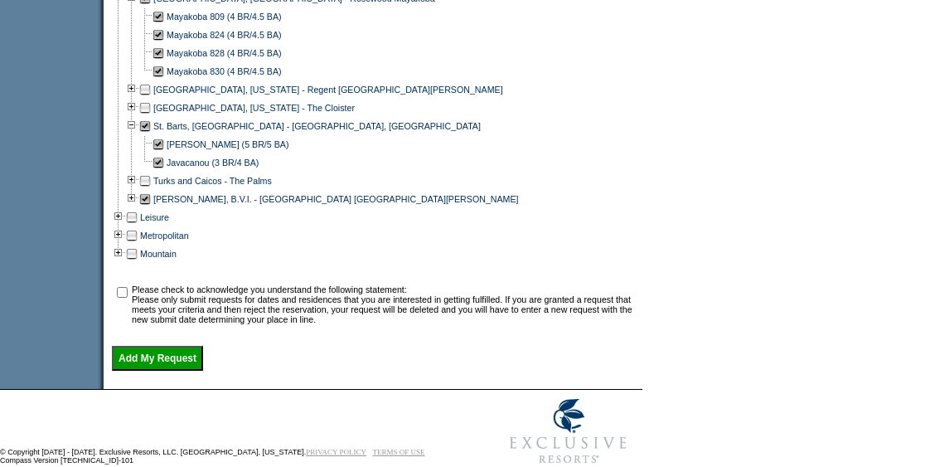
click at [463, 324] on td "Please check to acknowledge you understand the following statement: Please only…" at bounding box center [384, 304] width 505 height 40
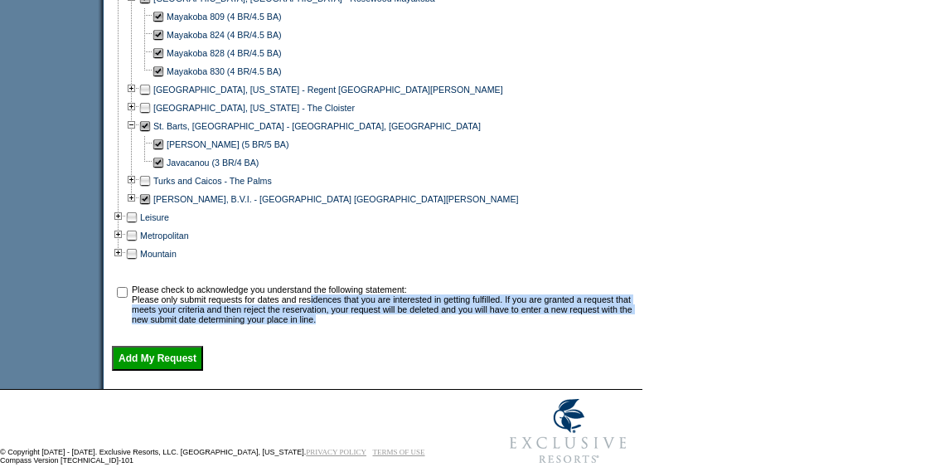
click at [463, 324] on td "Please check to acknowledge you understand the following statement: Please only…" at bounding box center [384, 304] width 505 height 40
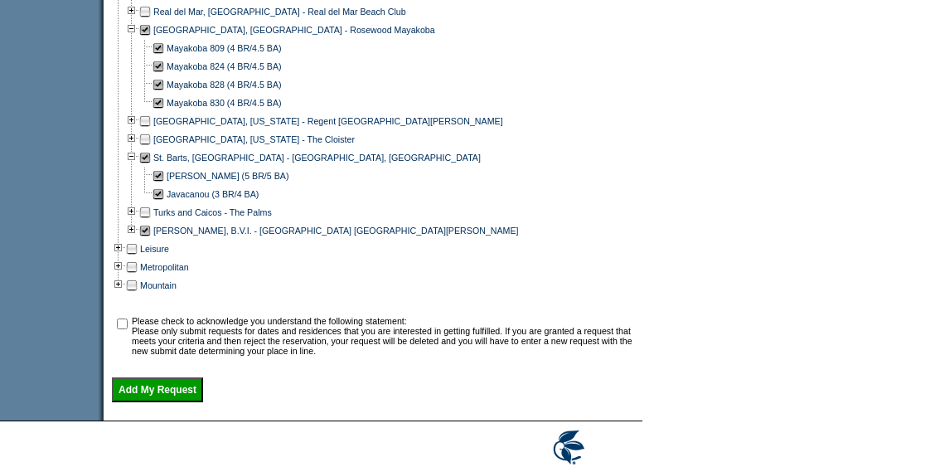
scroll to position [1309, 0]
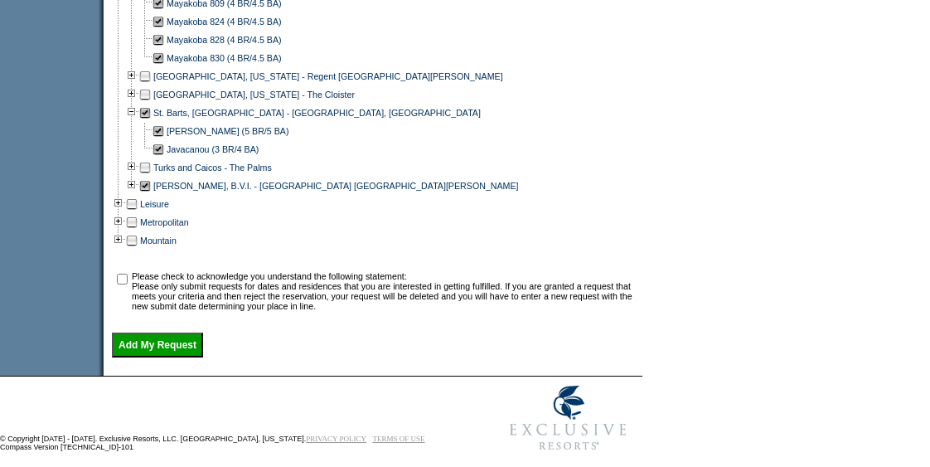
click at [128, 284] on input "checkbox" at bounding box center [122, 279] width 11 height 11
checkbox input "true"
click at [179, 351] on input "Add My Request" at bounding box center [157, 344] width 91 height 25
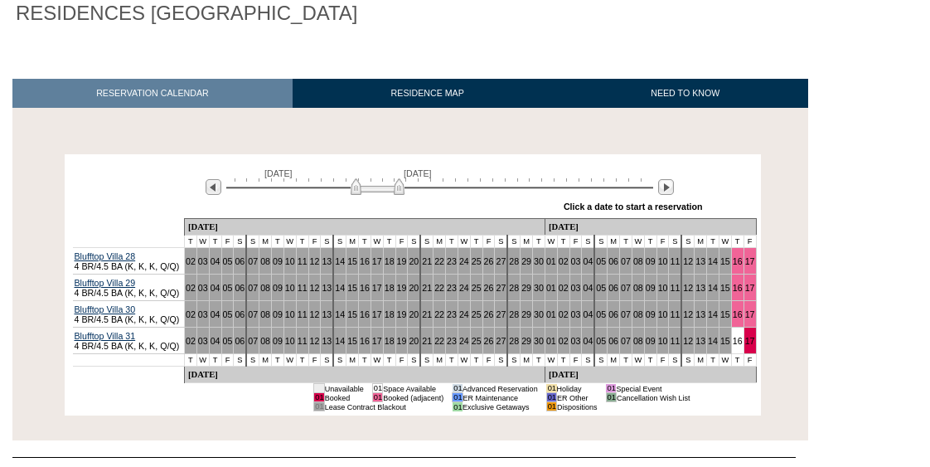
scroll to position [212, 0]
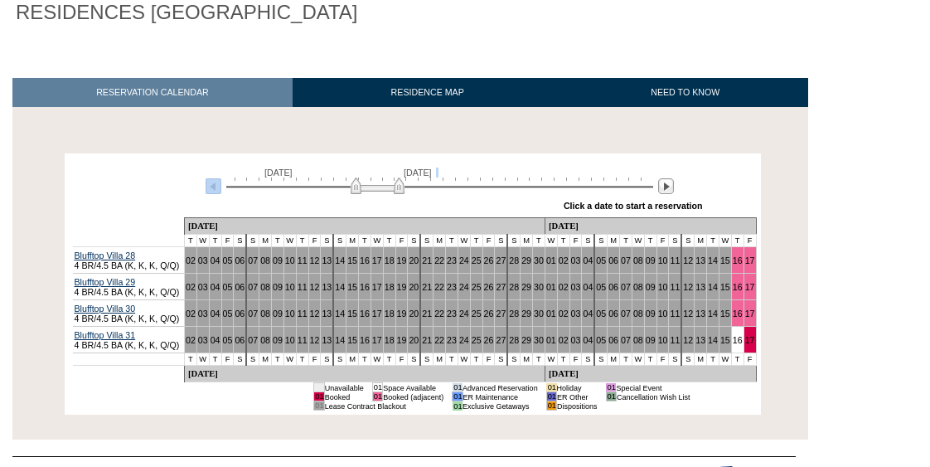
drag, startPoint x: 369, startPoint y: 198, endPoint x: 351, endPoint y: 193, distance: 18.1
click at [351, 193] on div "[DATE] [DATE]" at bounding box center [436, 181] width 478 height 28
click at [260, 143] on div "Processing [DATE] [DATE] » Apply these dates to all the calendars on this page …" at bounding box center [412, 282] width 808 height 282
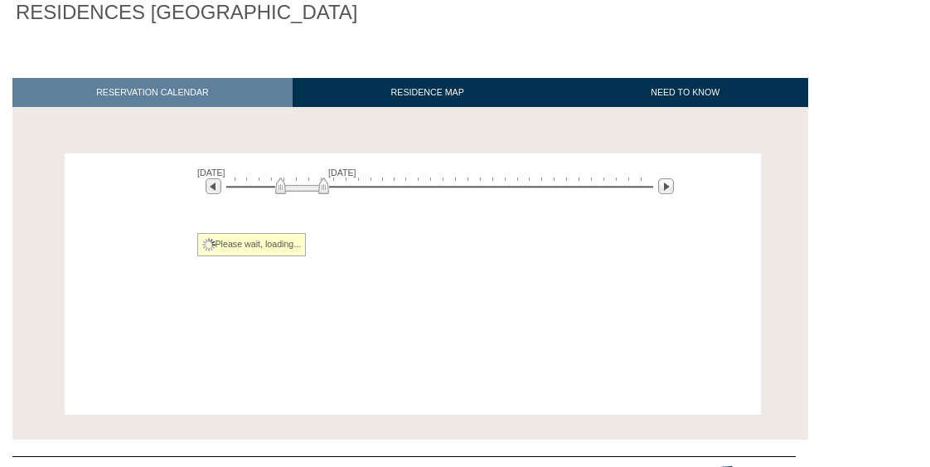
click at [302, 189] on div at bounding box center [439, 185] width 427 height 16
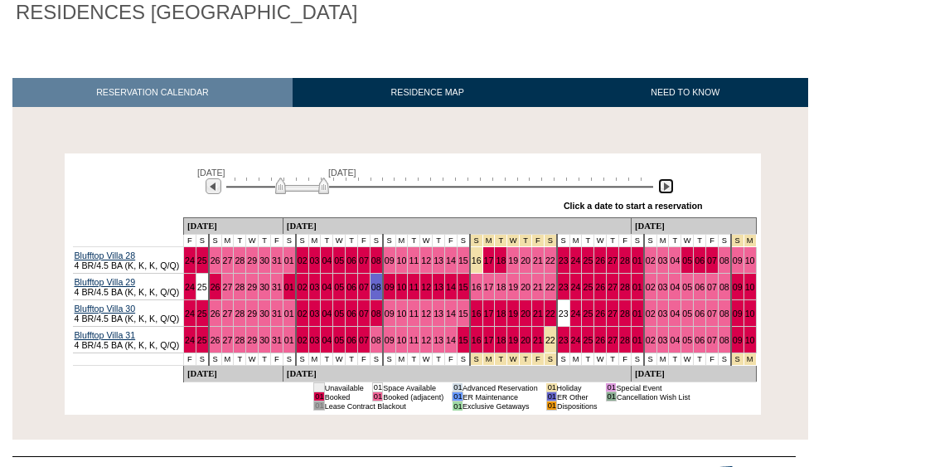
click at [665, 190] on img at bounding box center [666, 186] width 16 height 16
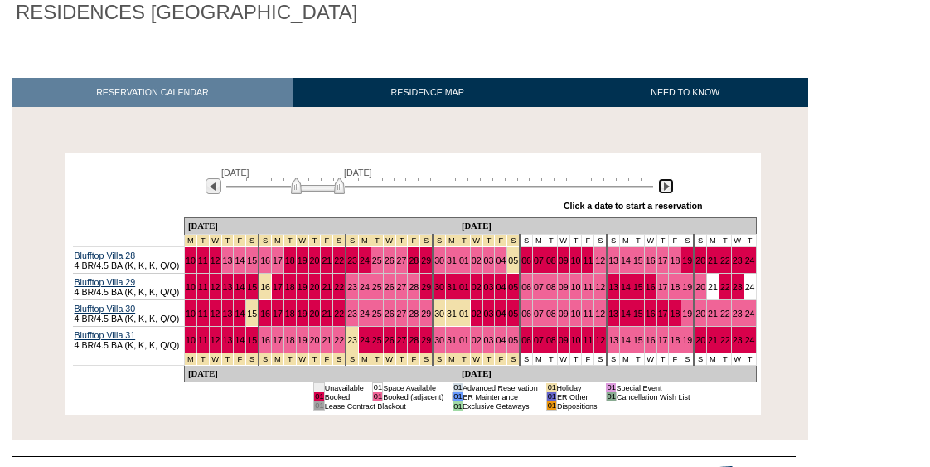
click at [666, 190] on img at bounding box center [666, 186] width 16 height 16
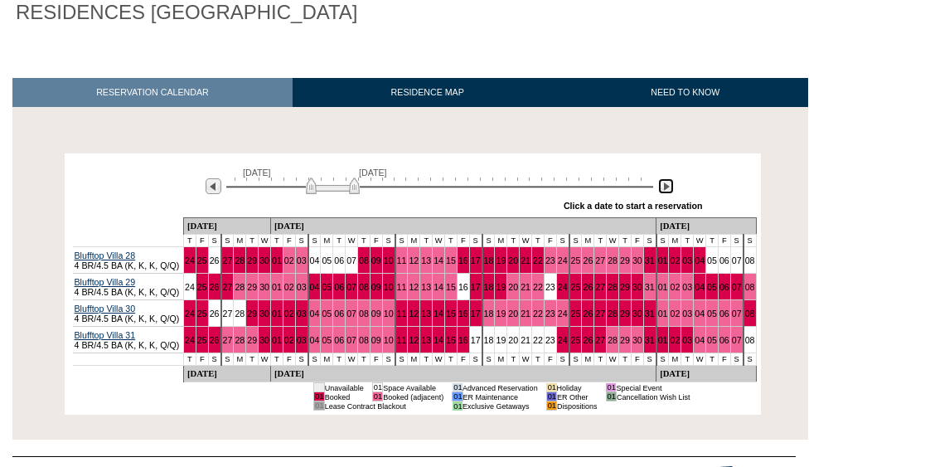
click at [666, 190] on img at bounding box center [666, 186] width 16 height 16
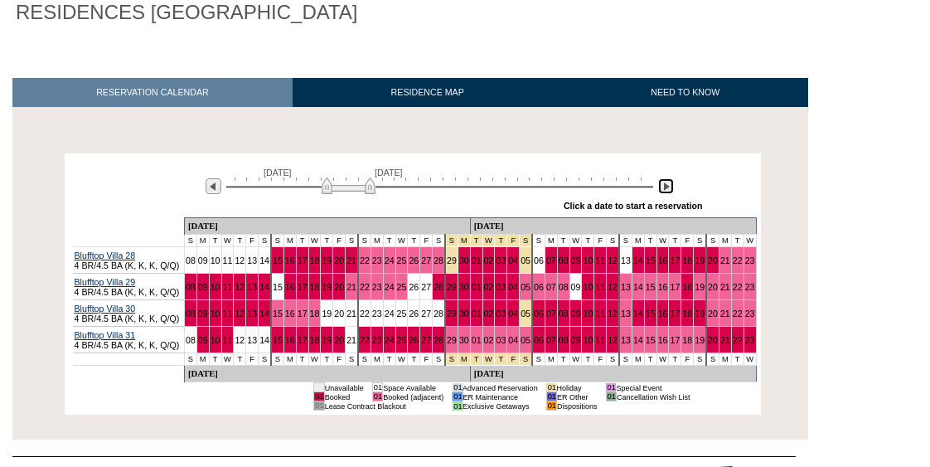
click at [666, 190] on img at bounding box center [666, 186] width 16 height 16
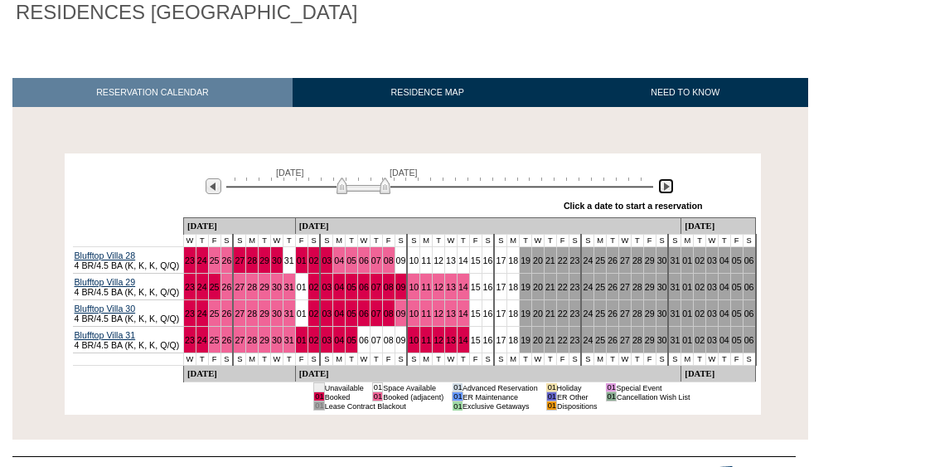
click at [666, 190] on img at bounding box center [666, 186] width 16 height 16
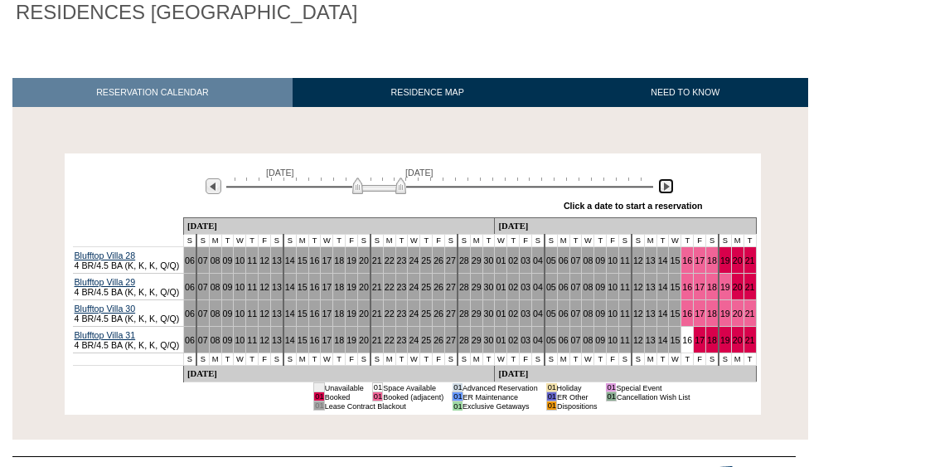
click at [666, 190] on img at bounding box center [666, 186] width 16 height 16
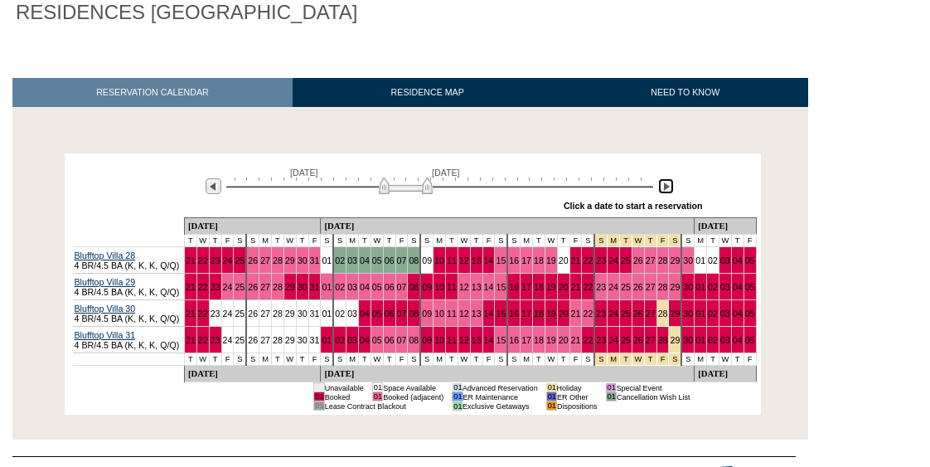
drag, startPoint x: 398, startPoint y: 187, endPoint x: 412, endPoint y: 188, distance: 14.2
click at [412, 188] on img at bounding box center [406, 185] width 54 height 17
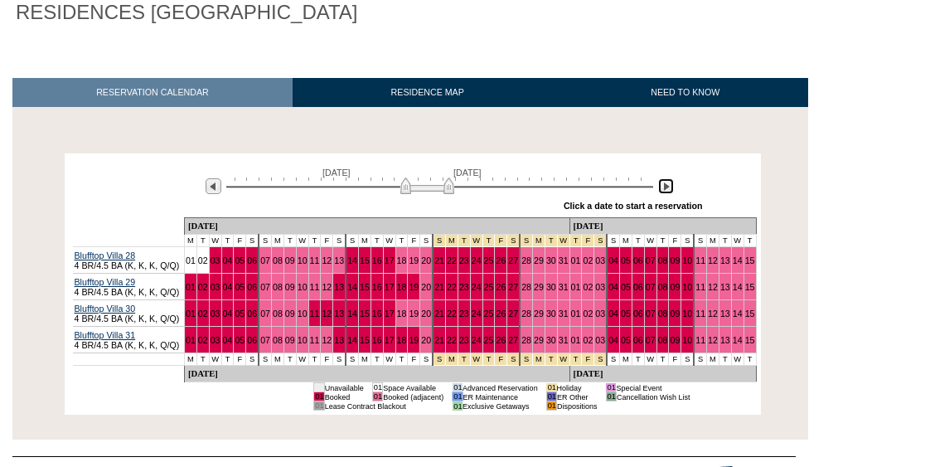
drag, startPoint x: 412, startPoint y: 188, endPoint x: 431, endPoint y: 194, distance: 19.9
click at [431, 194] on img at bounding box center [427, 185] width 54 height 17
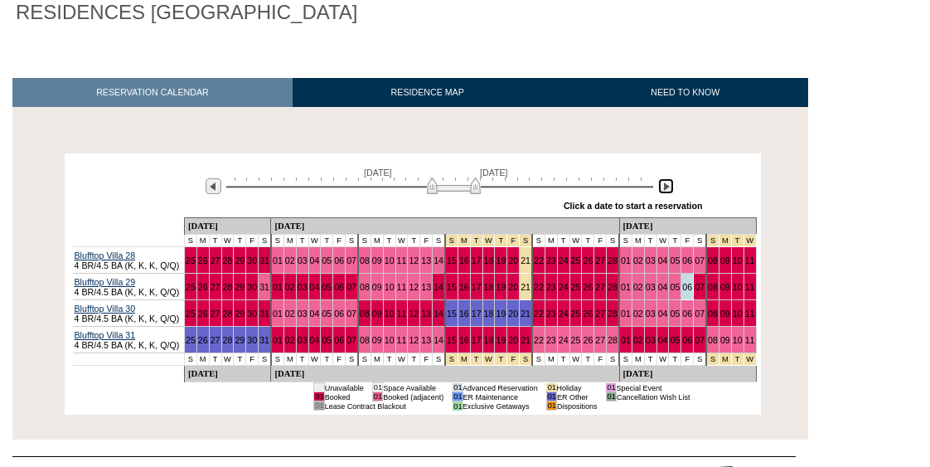
drag, startPoint x: 425, startPoint y: 186, endPoint x: 455, endPoint y: 195, distance: 31.2
click at [455, 194] on img at bounding box center [454, 185] width 54 height 17
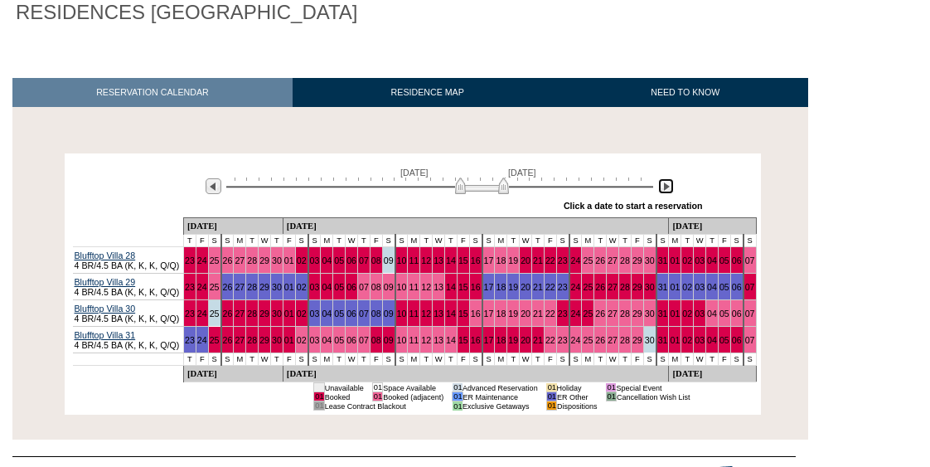
drag, startPoint x: 455, startPoint y: 195, endPoint x: 481, endPoint y: 201, distance: 26.3
click at [481, 201] on div "[DATE] [DATE] » Apply these dates to all the calendars on this page Click a dat…" at bounding box center [413, 188] width 688 height 60
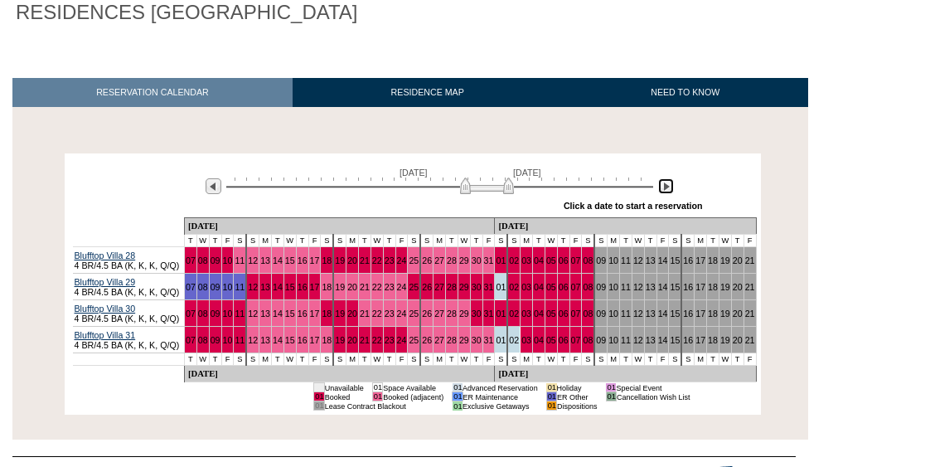
click at [474, 188] on img at bounding box center [487, 185] width 54 height 17
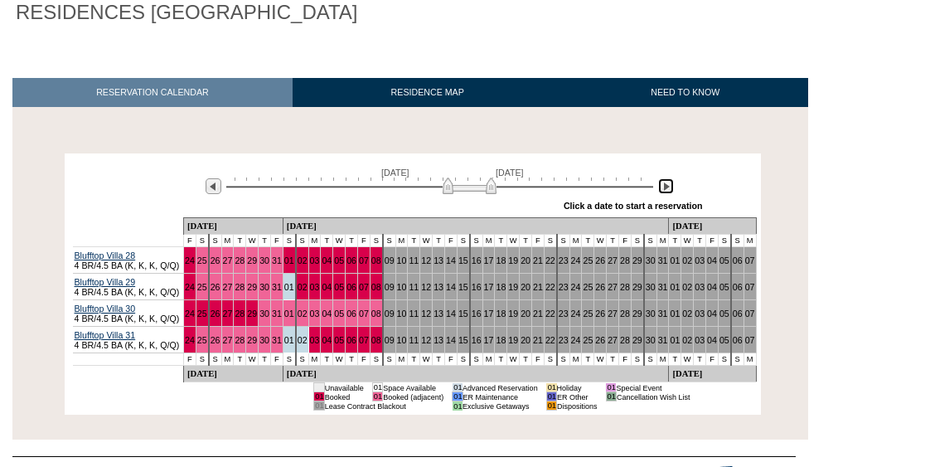
drag, startPoint x: 474, startPoint y: 188, endPoint x: 450, endPoint y: 191, distance: 24.3
click at [450, 191] on img at bounding box center [470, 185] width 54 height 17
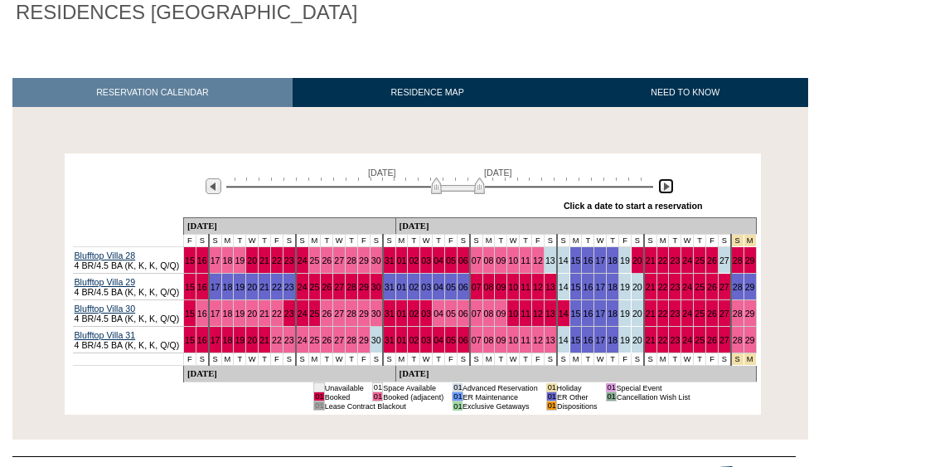
click at [443, 190] on img at bounding box center [458, 185] width 54 height 17
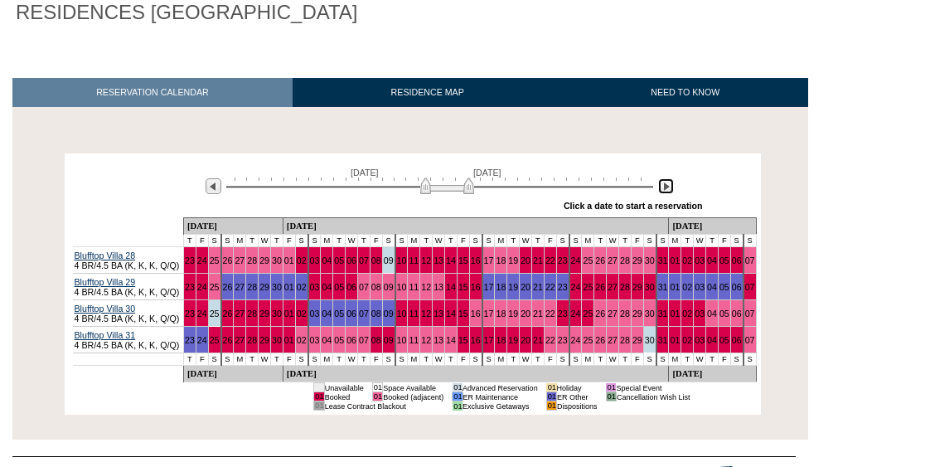
drag, startPoint x: 443, startPoint y: 190, endPoint x: 433, endPoint y: 194, distance: 10.8
click at [433, 194] on img at bounding box center [447, 185] width 54 height 17
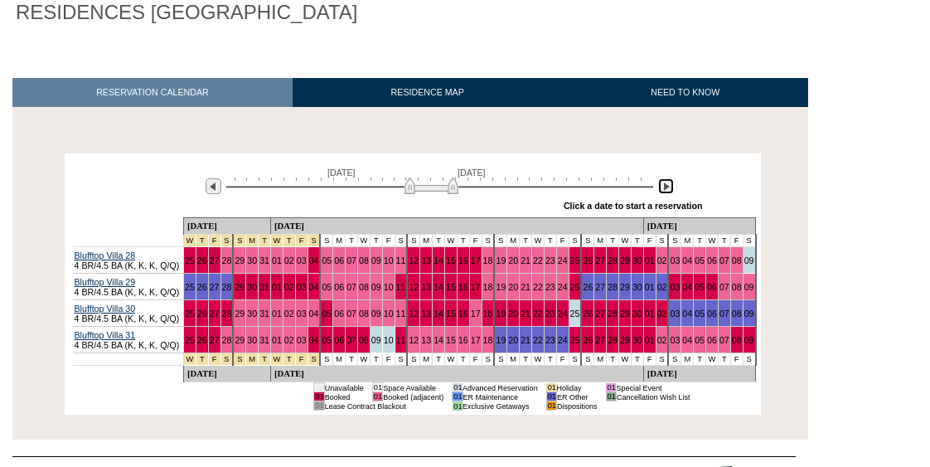
drag, startPoint x: 433, startPoint y: 194, endPoint x: 417, endPoint y: 197, distance: 16.1
click at [417, 196] on div "[DATE] [DATE]" at bounding box center [436, 181] width 478 height 28
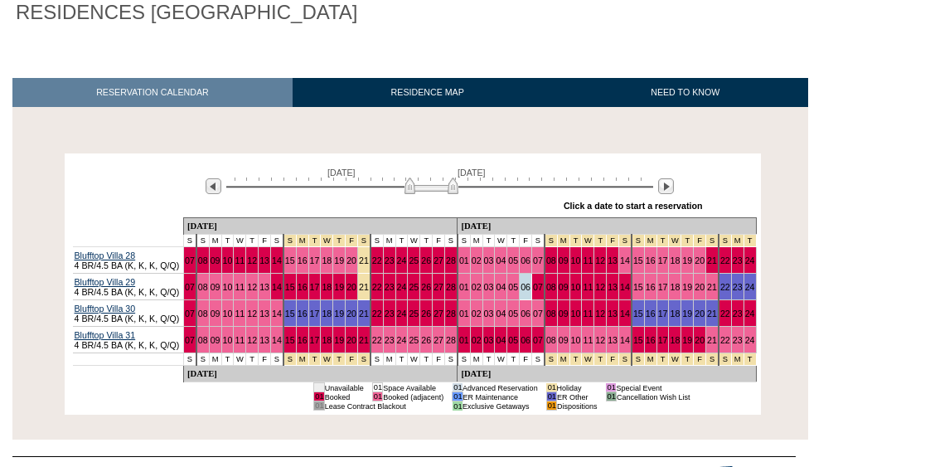
drag, startPoint x: 417, startPoint y: 197, endPoint x: 395, endPoint y: 196, distance: 21.6
click at [395, 196] on div "[DATE] [DATE]" at bounding box center [436, 181] width 478 height 28
click at [373, 187] on div at bounding box center [439, 185] width 427 height 16
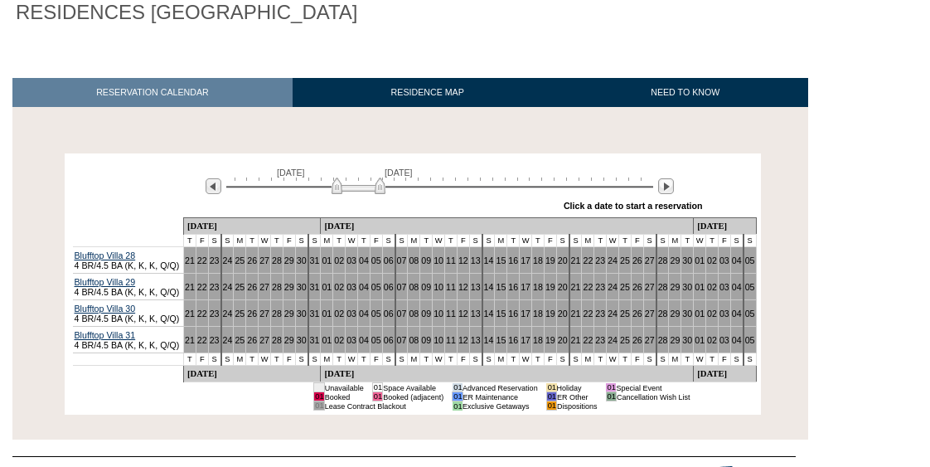
drag, startPoint x: 371, startPoint y: 187, endPoint x: 356, endPoint y: 198, distance: 18.9
click at [356, 196] on div "[DATE] [DATE]" at bounding box center [436, 181] width 478 height 28
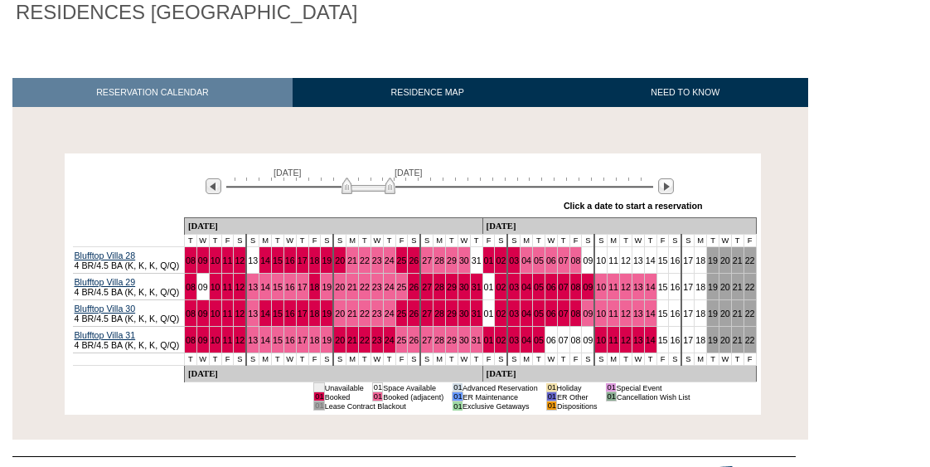
drag, startPoint x: 352, startPoint y: 193, endPoint x: 362, endPoint y: 194, distance: 10.0
click at [362, 194] on img at bounding box center [369, 185] width 54 height 17
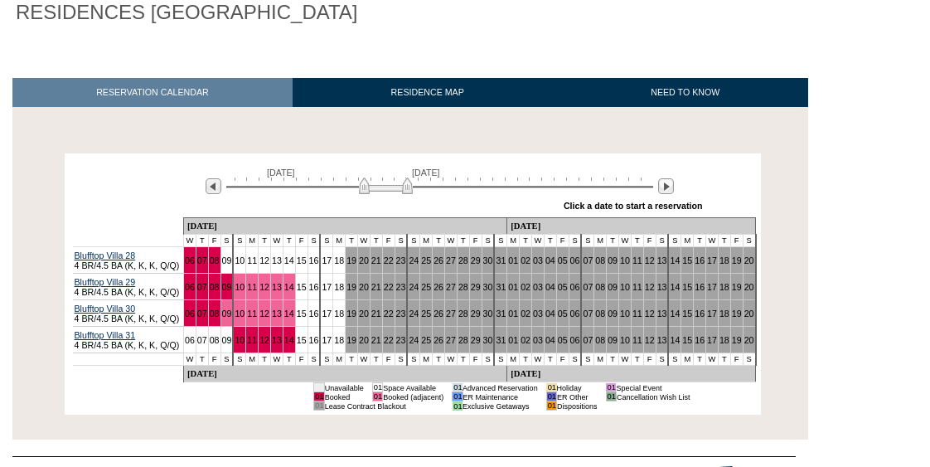
drag, startPoint x: 362, startPoint y: 194, endPoint x: 383, endPoint y: 197, distance: 21.0
click at [383, 196] on div "[DATE] [DATE]" at bounding box center [436, 181] width 478 height 28
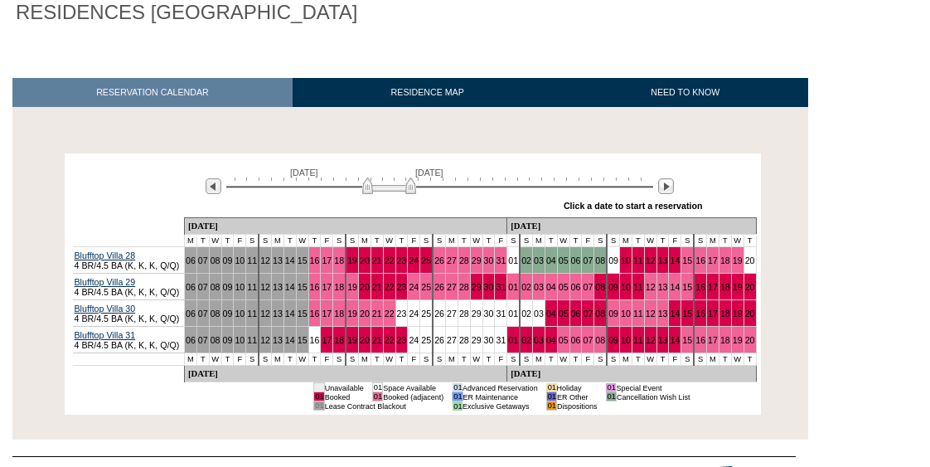
click at [807, 203] on div "Processing [DATE] [DATE] » Apply these dates to all the calendars on this page …" at bounding box center [412, 283] width 808 height 261
click at [368, 167] on div "[DATE] [DATE] » Apply these dates to all the calendars on this page Click a dat…" at bounding box center [413, 188] width 688 height 60
click at [378, 186] on img at bounding box center [393, 185] width 54 height 17
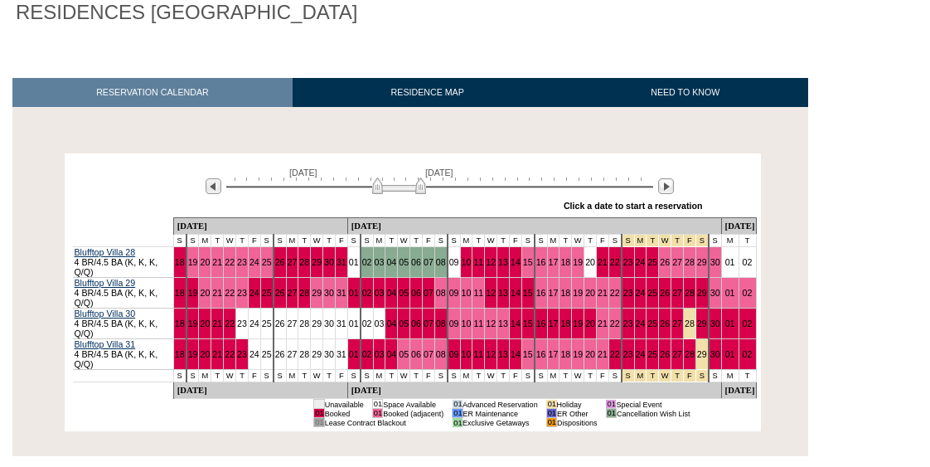
click at [384, 187] on img at bounding box center [399, 185] width 54 height 17
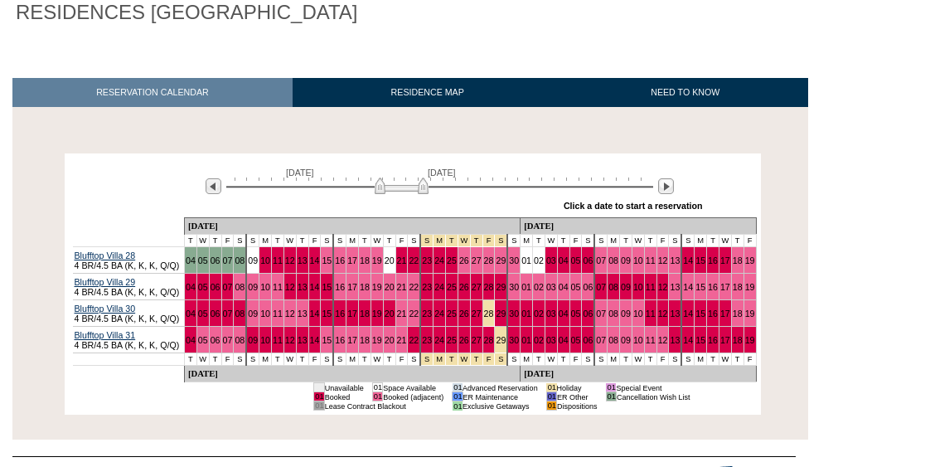
click at [414, 191] on img at bounding box center [402, 185] width 54 height 17
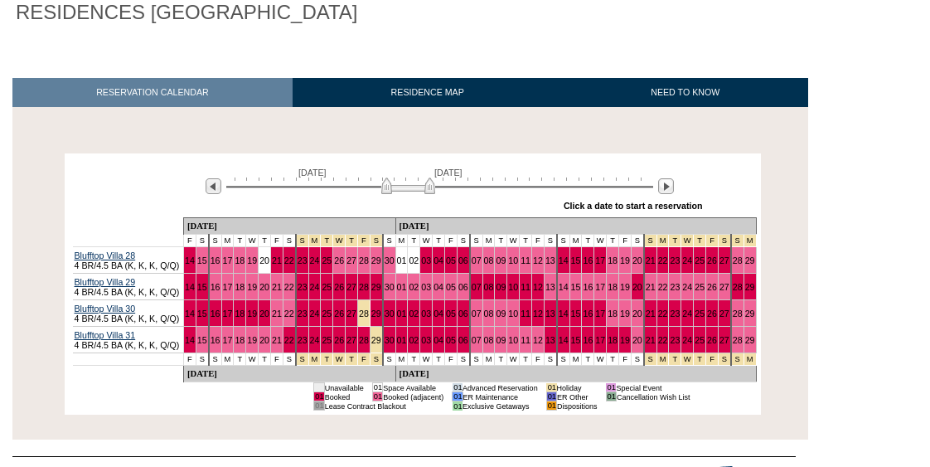
click at [419, 194] on img at bounding box center [408, 185] width 54 height 17
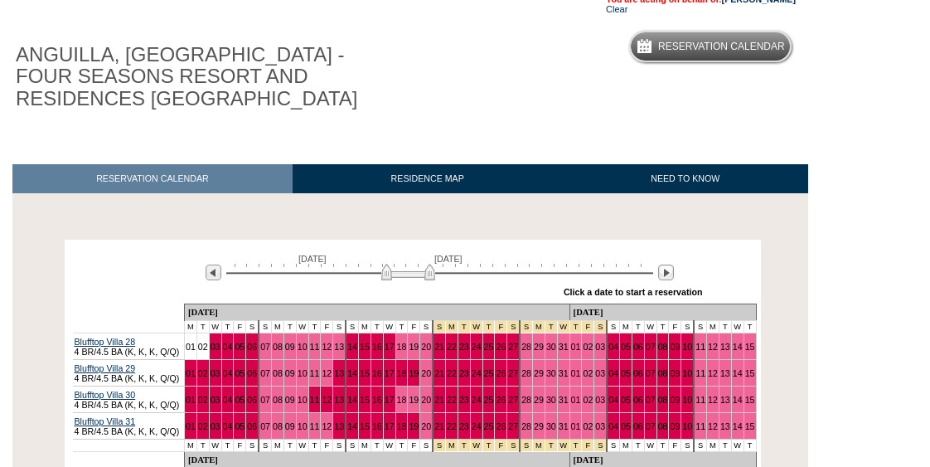
scroll to position [194, 0]
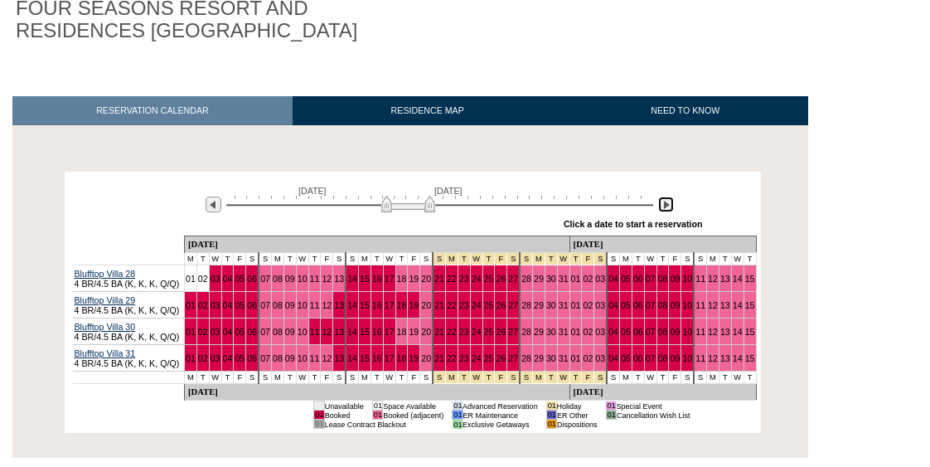
click at [668, 206] on img at bounding box center [666, 204] width 16 height 16
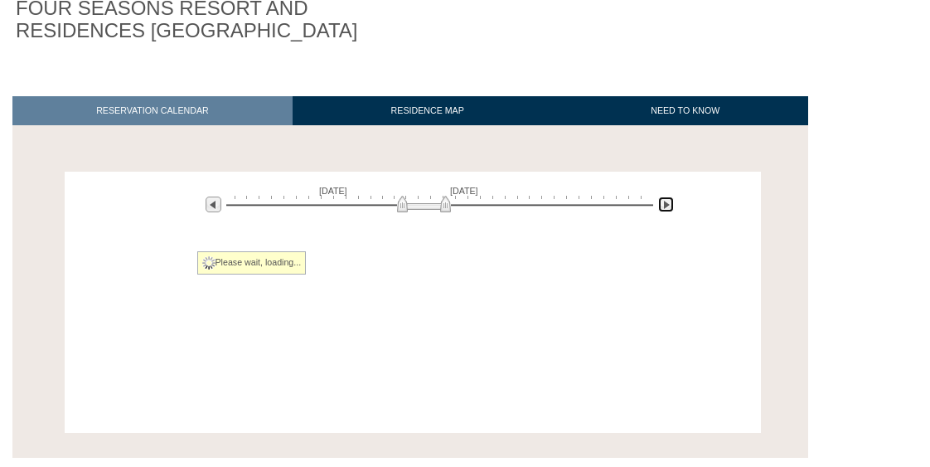
click at [668, 206] on img at bounding box center [666, 204] width 16 height 16
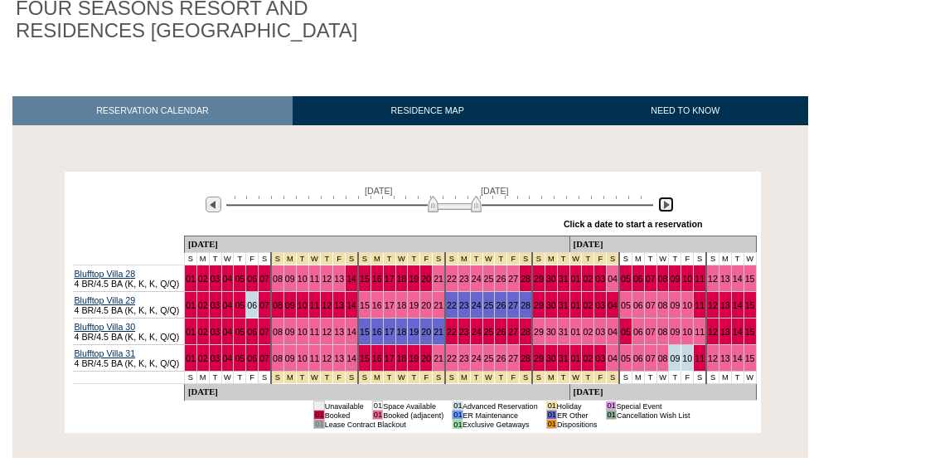
click at [668, 206] on img at bounding box center [666, 204] width 16 height 16
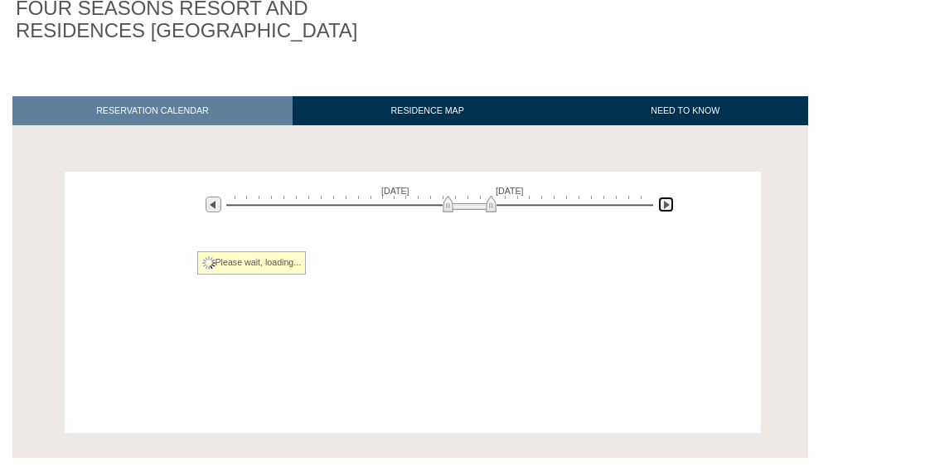
click at [668, 206] on img at bounding box center [666, 204] width 16 height 16
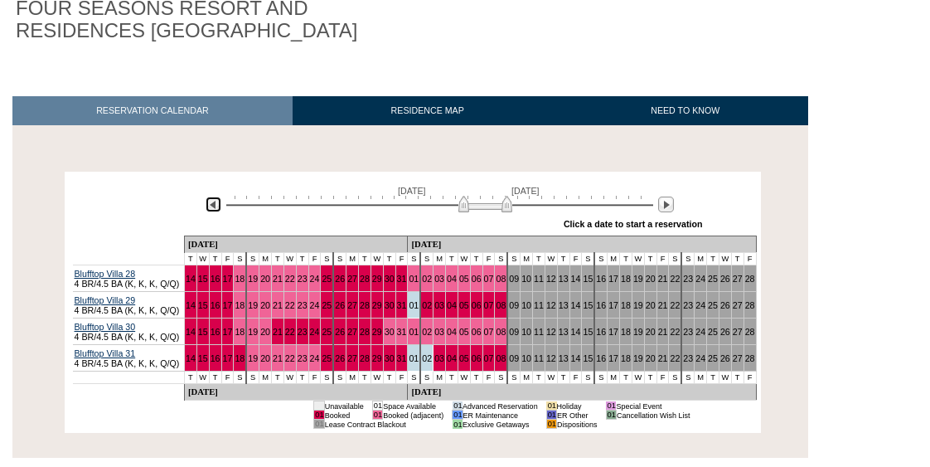
click at [216, 208] on img at bounding box center [214, 204] width 16 height 16
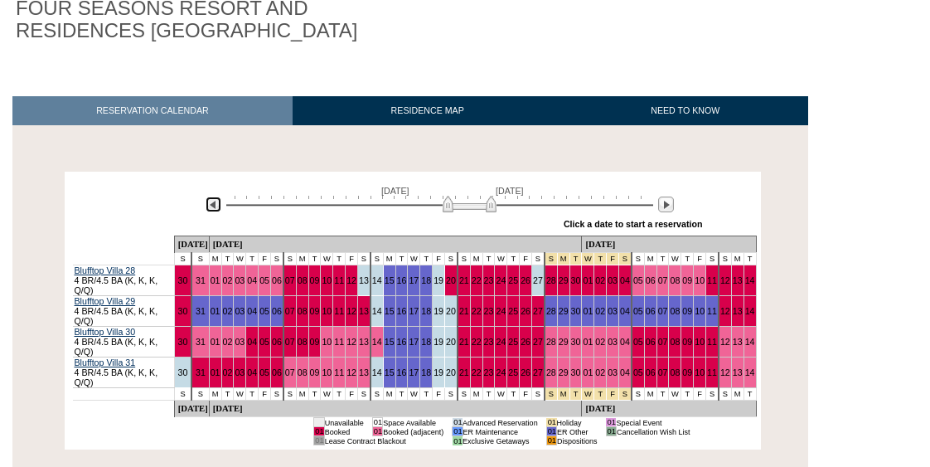
click at [216, 207] on img at bounding box center [214, 204] width 16 height 16
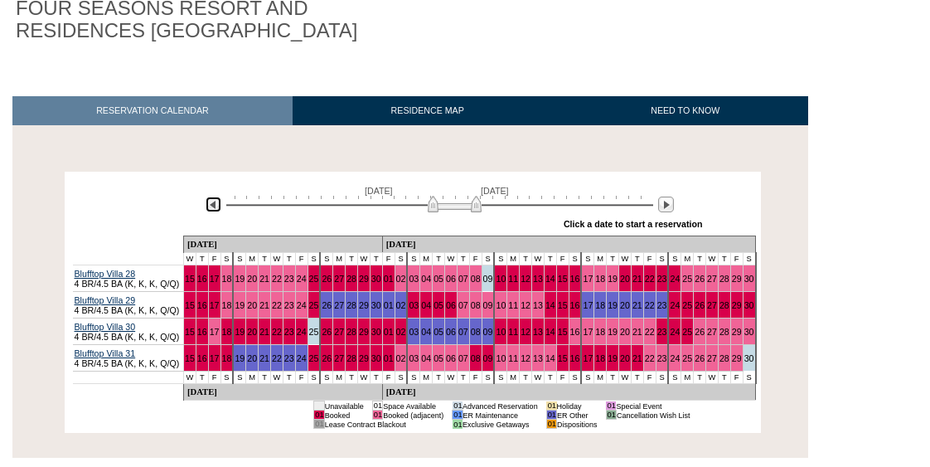
click at [216, 207] on img at bounding box center [214, 204] width 16 height 16
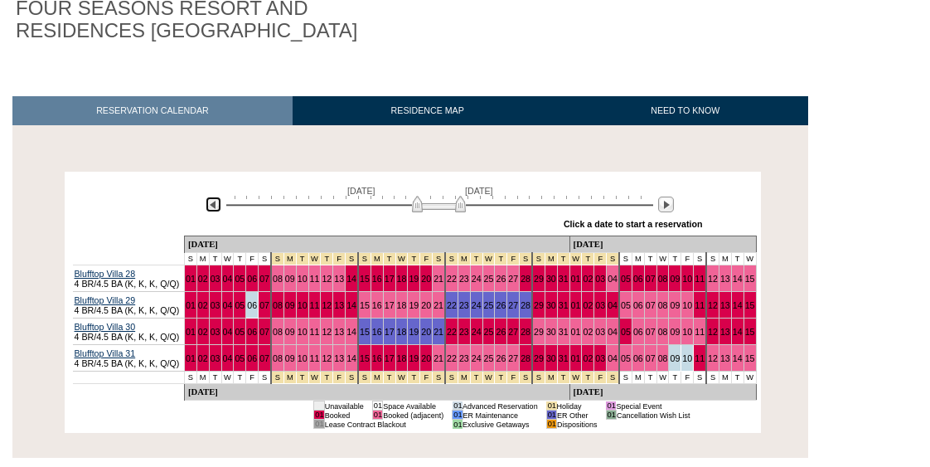
click at [216, 207] on img at bounding box center [214, 204] width 16 height 16
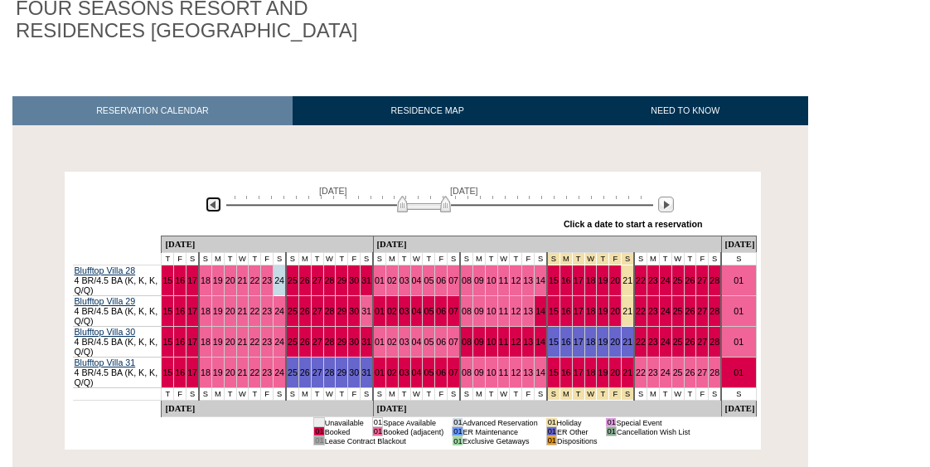
click at [216, 207] on img at bounding box center [214, 204] width 16 height 16
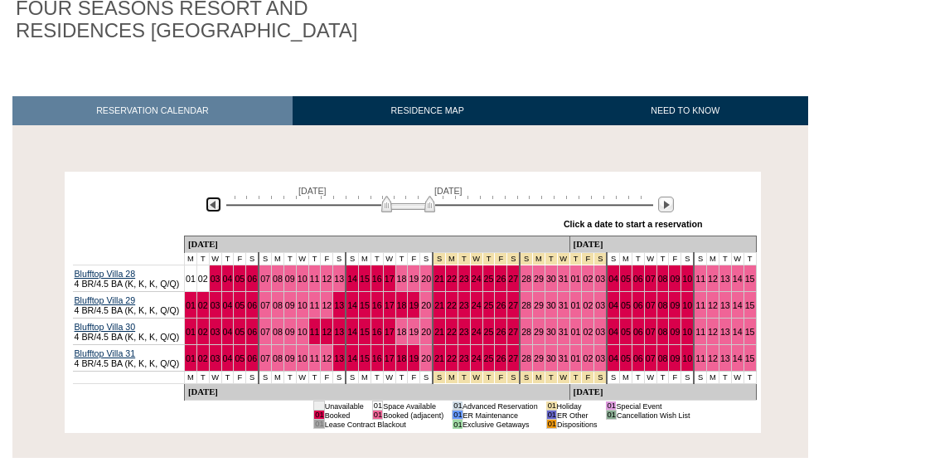
click at [216, 207] on img at bounding box center [214, 204] width 16 height 16
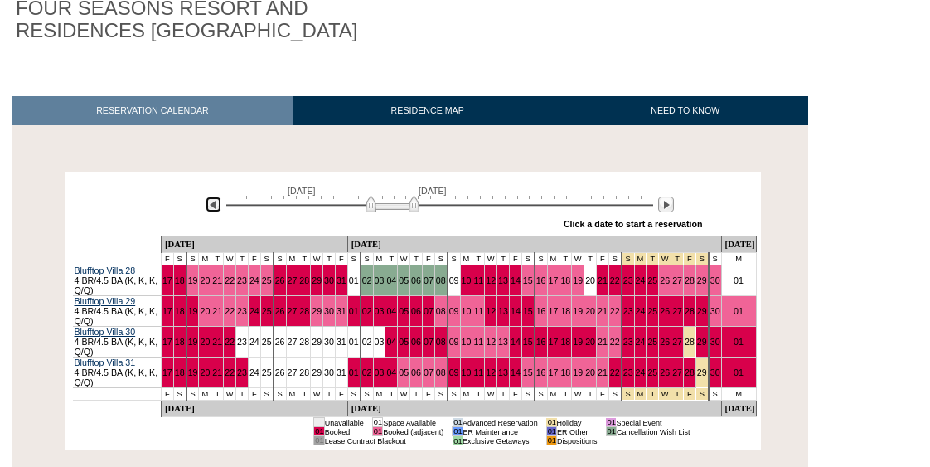
click at [216, 207] on img at bounding box center [214, 204] width 16 height 16
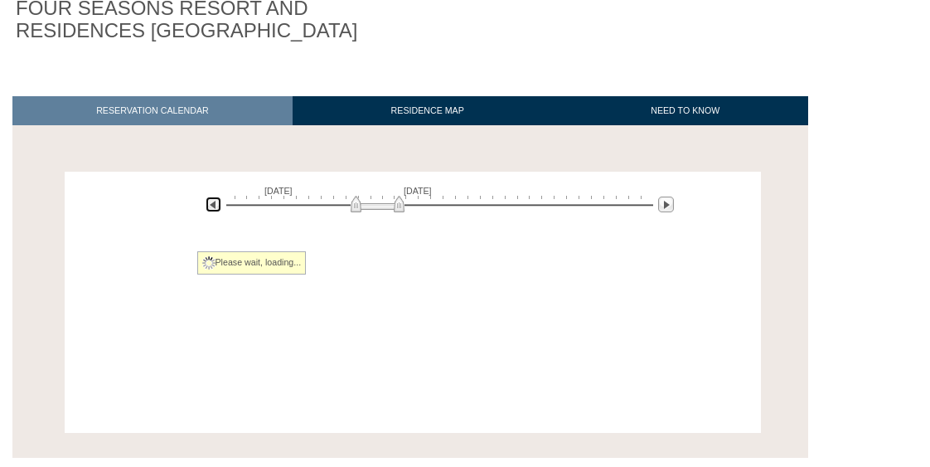
click at [216, 207] on img at bounding box center [214, 204] width 16 height 16
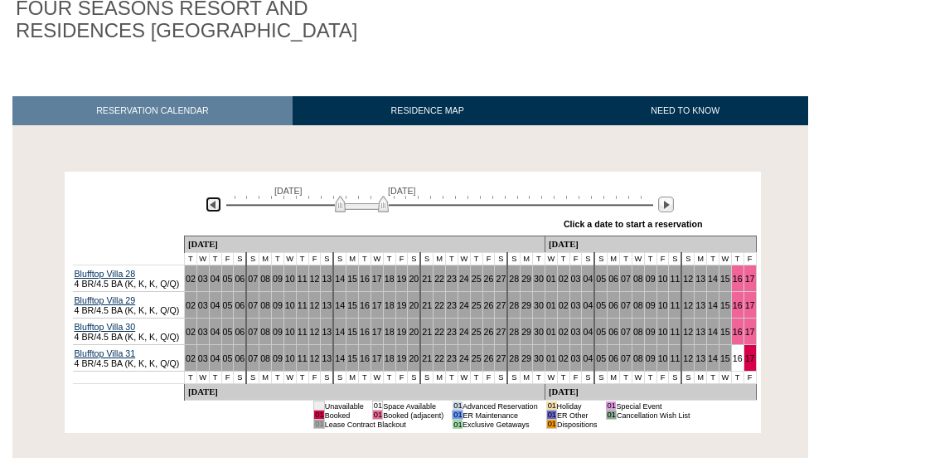
click at [216, 207] on img at bounding box center [214, 204] width 16 height 16
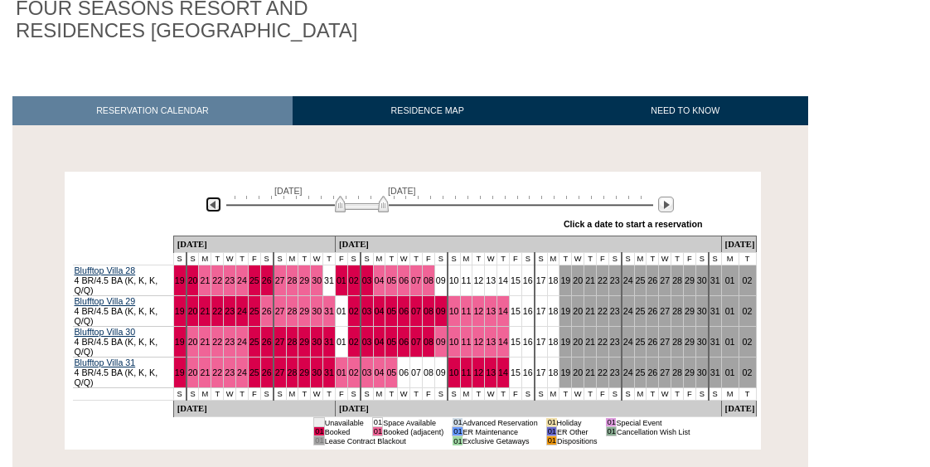
click at [216, 207] on img at bounding box center [214, 204] width 16 height 16
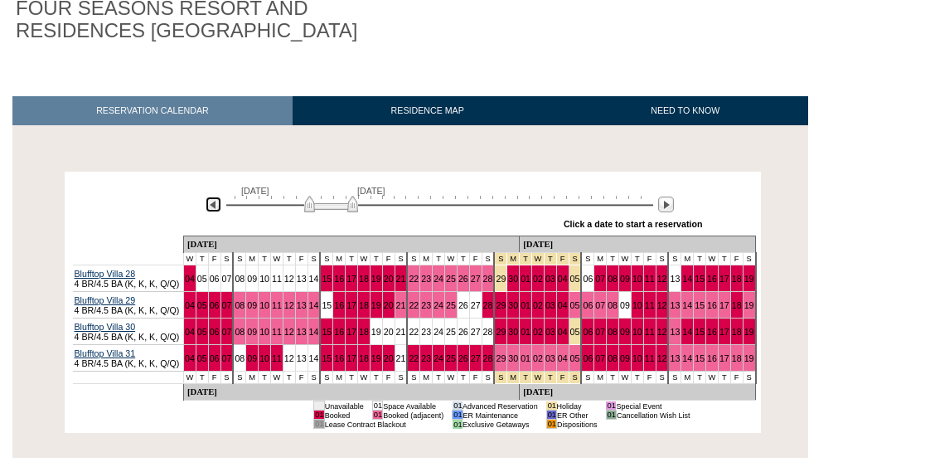
click at [216, 207] on img at bounding box center [214, 204] width 16 height 16
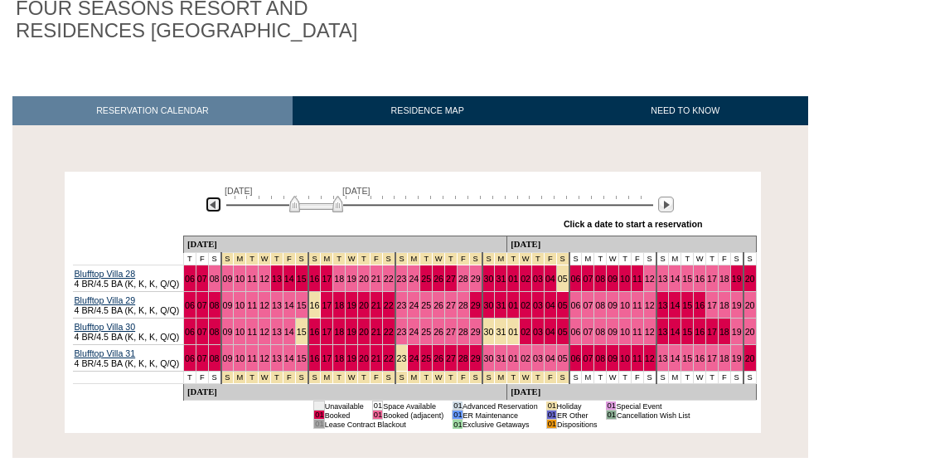
click at [448, 206] on div at bounding box center [439, 204] width 427 height 16
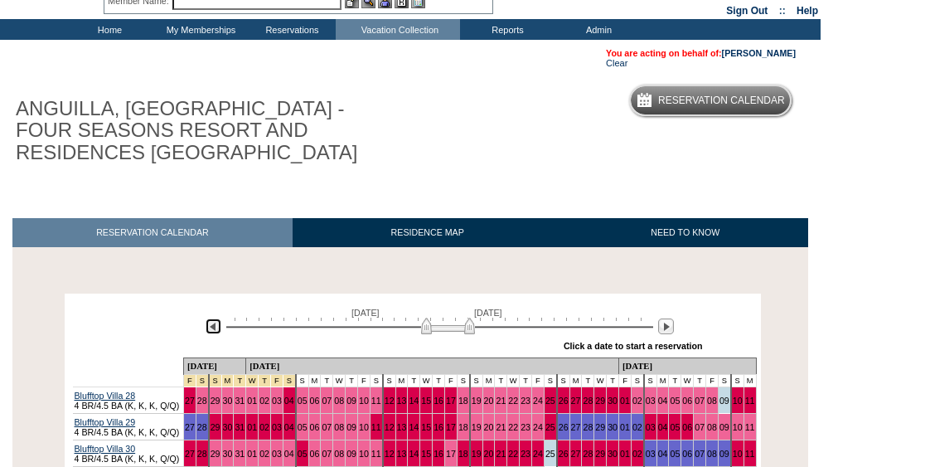
scroll to position [68, 0]
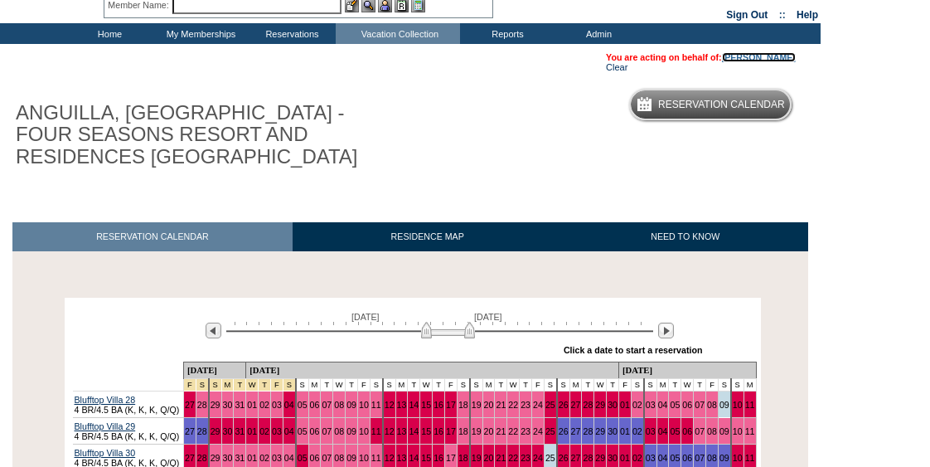
click at [746, 58] on link "[PERSON_NAME]" at bounding box center [759, 57] width 74 height 10
